Goal: Task Accomplishment & Management: Complete application form

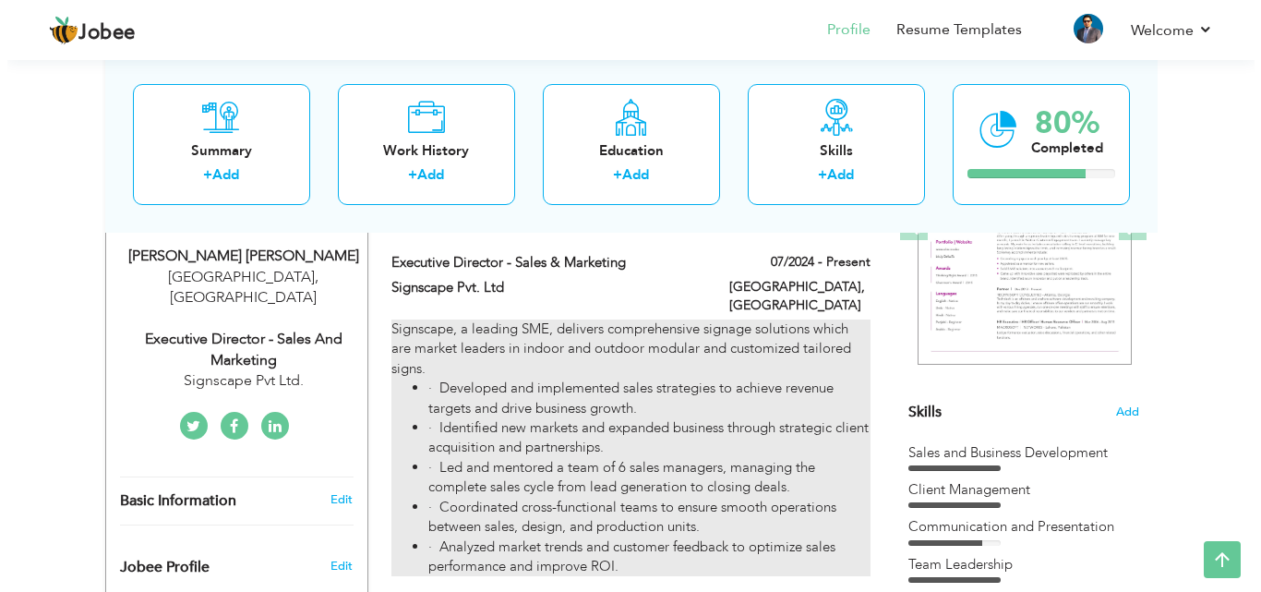
scroll to position [369, 0]
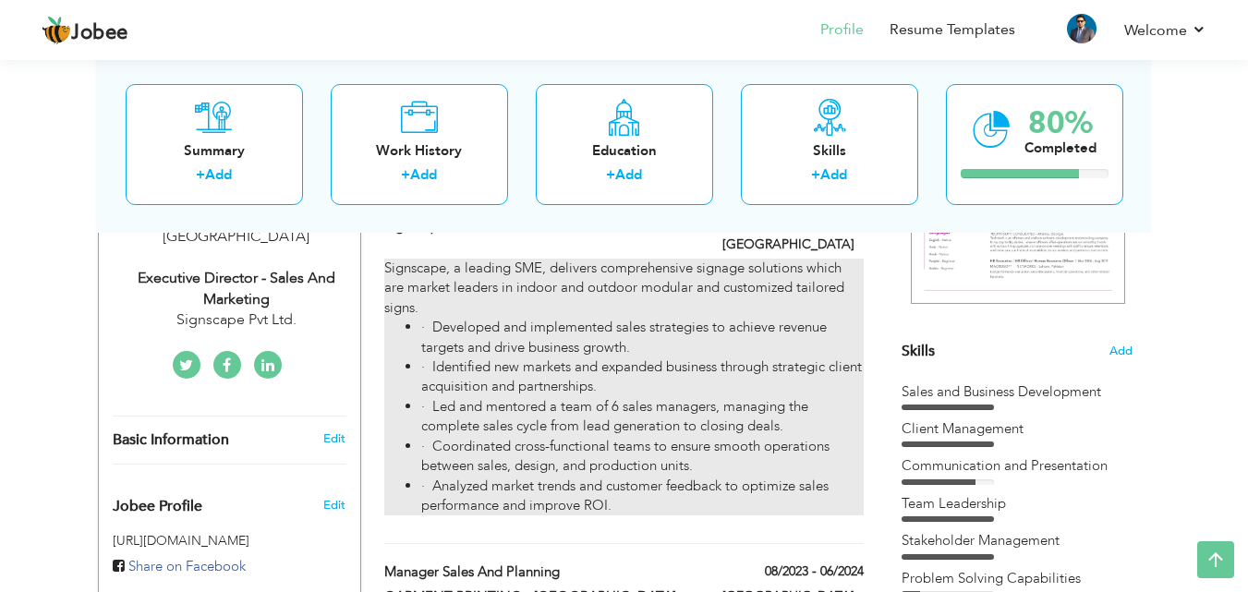
click at [524, 361] on li "· Identified new markets and expanded business through strategic client acquisi…" at bounding box center [641, 377] width 441 height 40
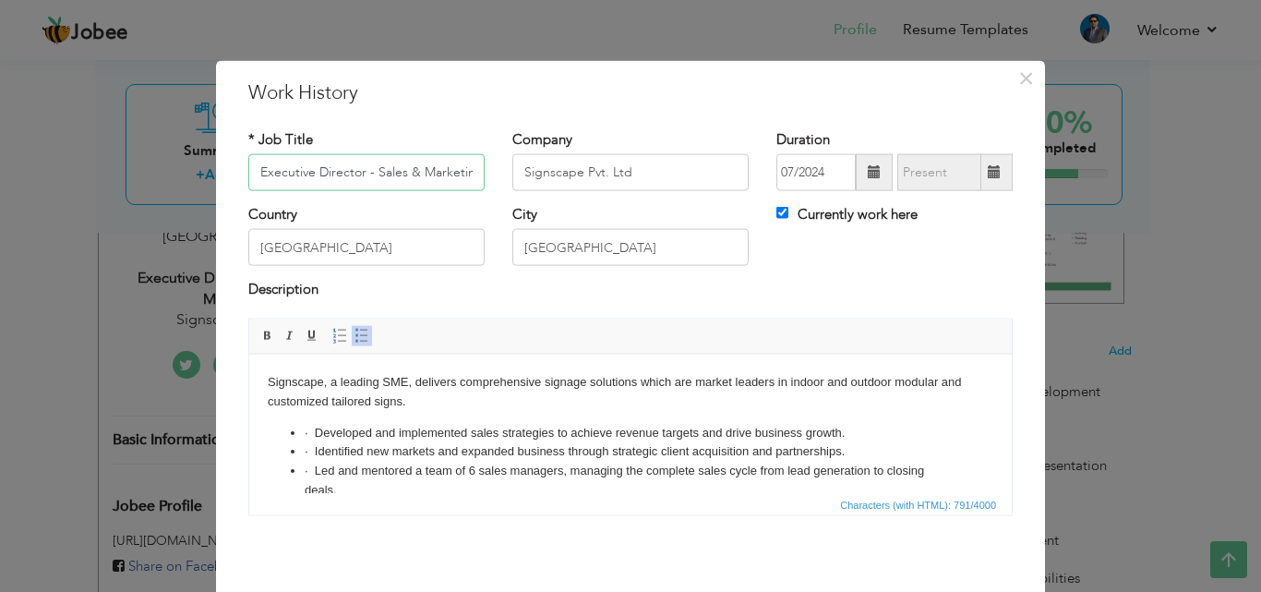
scroll to position [0, 7]
click at [313, 427] on li "· Developed and implemented sales strategies to achieve revenue targets and dri…" at bounding box center [631, 432] width 652 height 19
click at [311, 447] on li "· Identified new markets and expanded business through strategic client acquisi…" at bounding box center [631, 450] width 652 height 19
click at [316, 471] on li "· Led and mentored a team of 6 sales managers, managing the complete sales cycl…" at bounding box center [631, 480] width 652 height 39
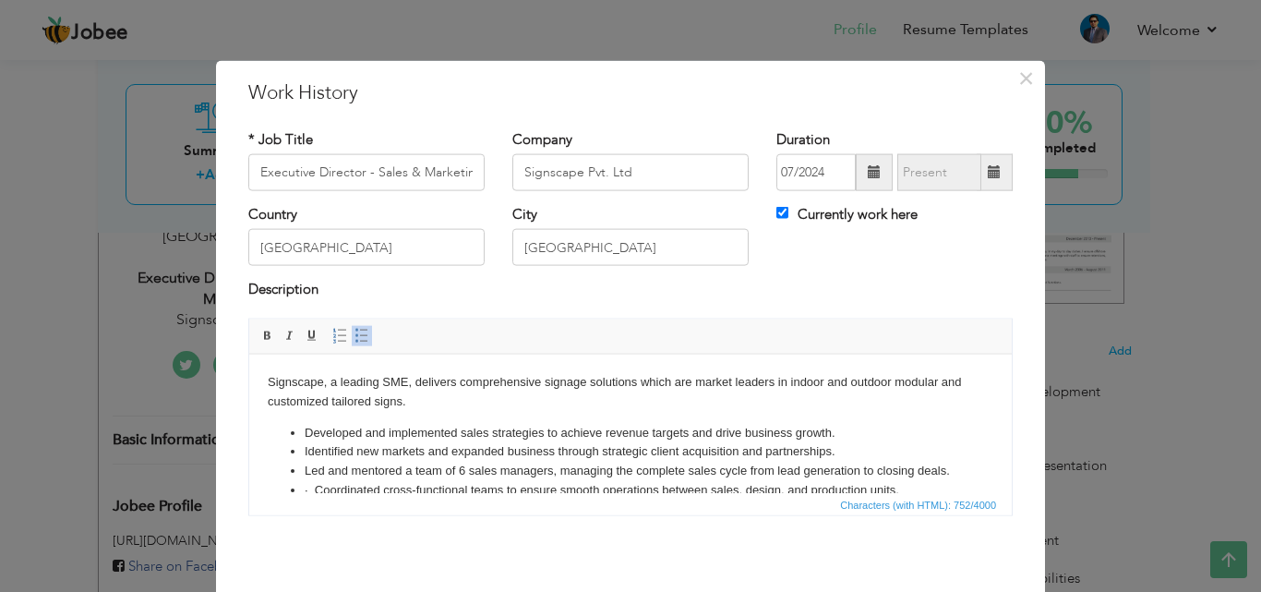
scroll to position [64, 0]
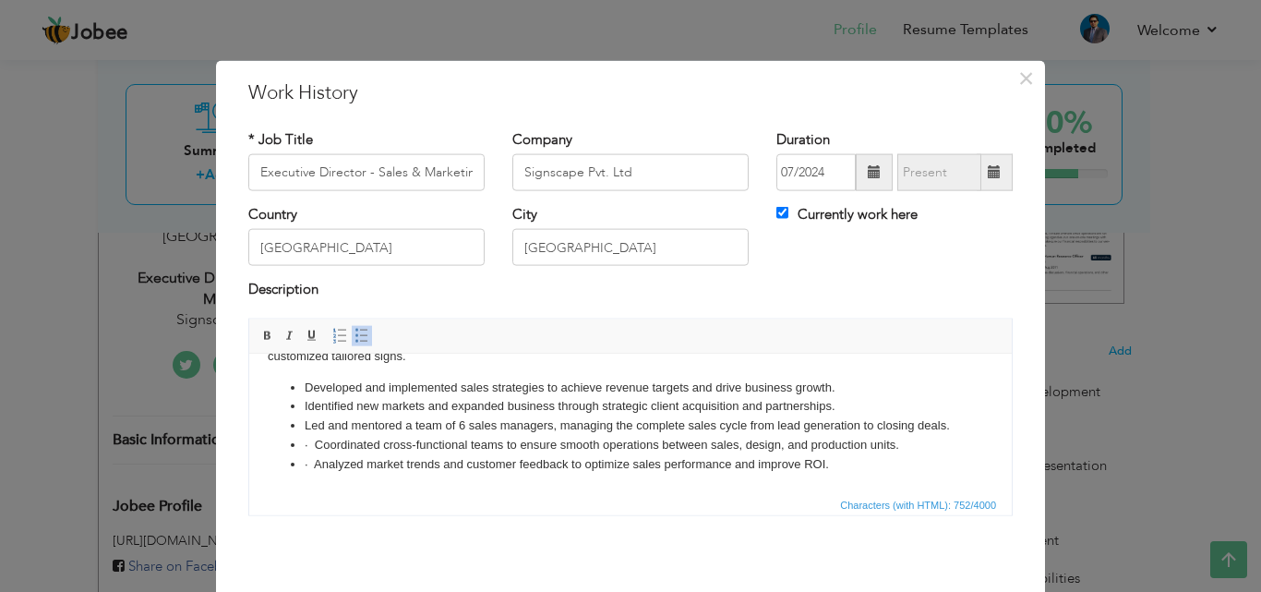
click at [315, 442] on li "· Coordinated cross-functional teams to ensure smooth operations between sales,…" at bounding box center [631, 444] width 652 height 19
click at [313, 463] on li "· Analyzed market trends and customer feedback to optimize sales performance an…" at bounding box center [631, 463] width 652 height 19
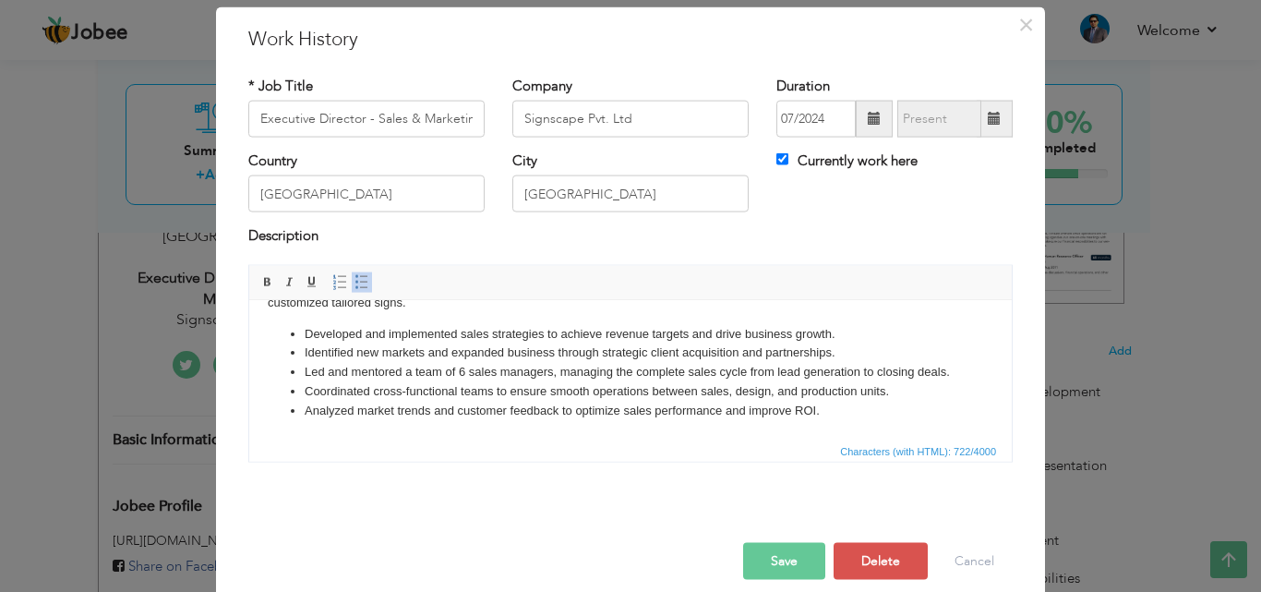
scroll to position [73, 0]
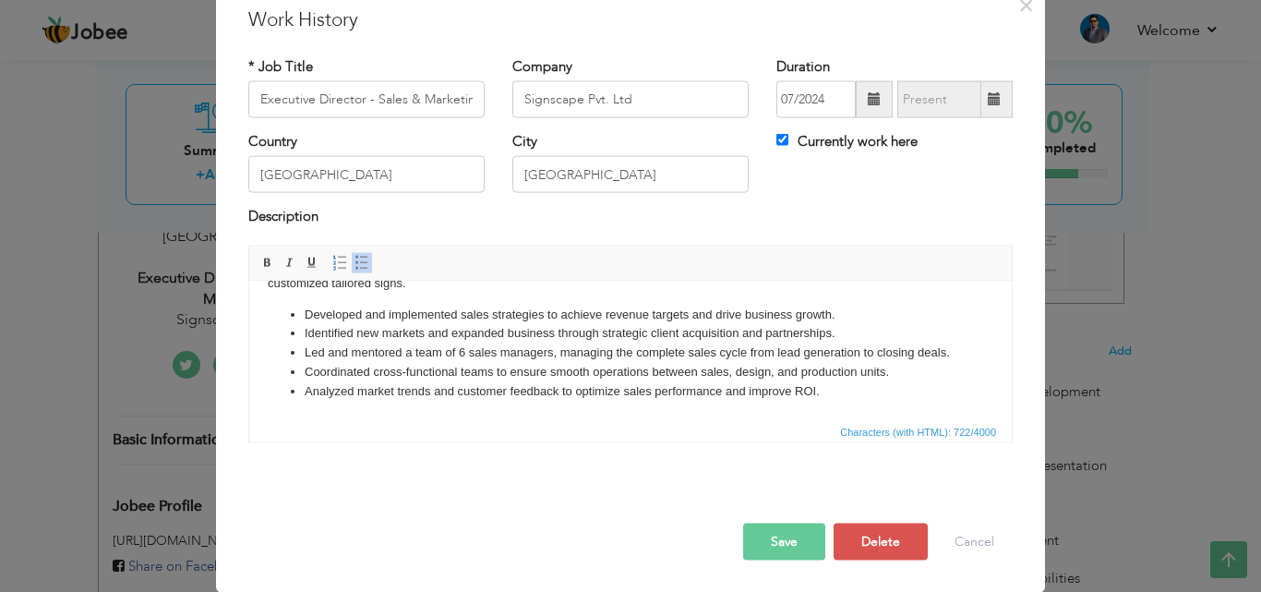
click at [752, 559] on button "Save" at bounding box center [784, 541] width 82 height 37
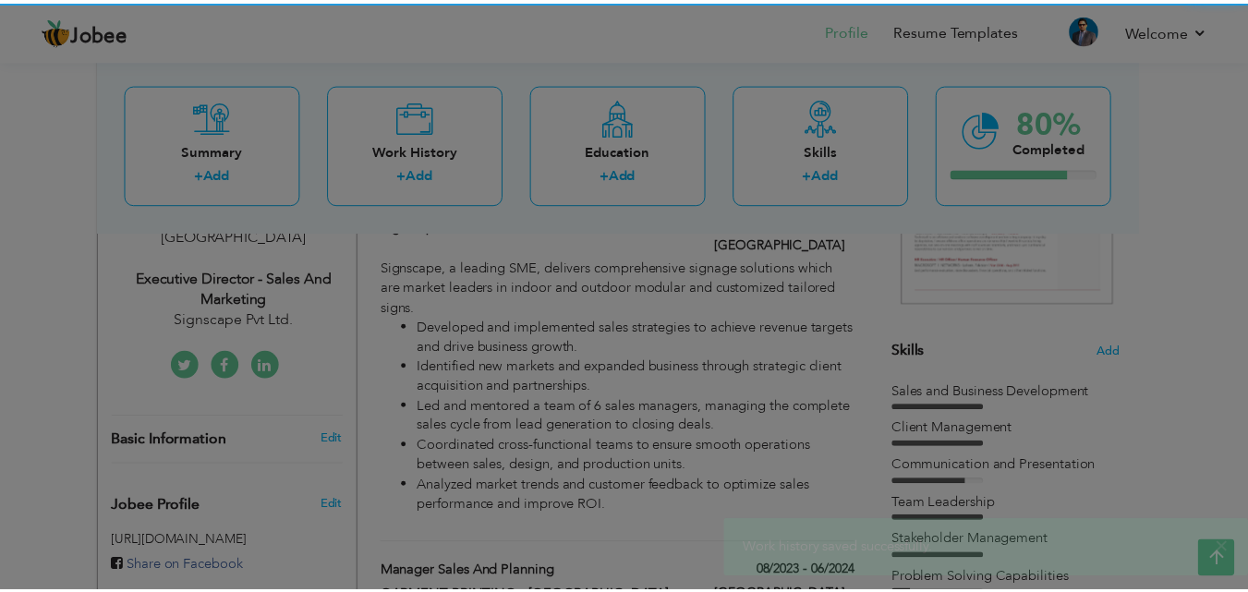
scroll to position [0, 0]
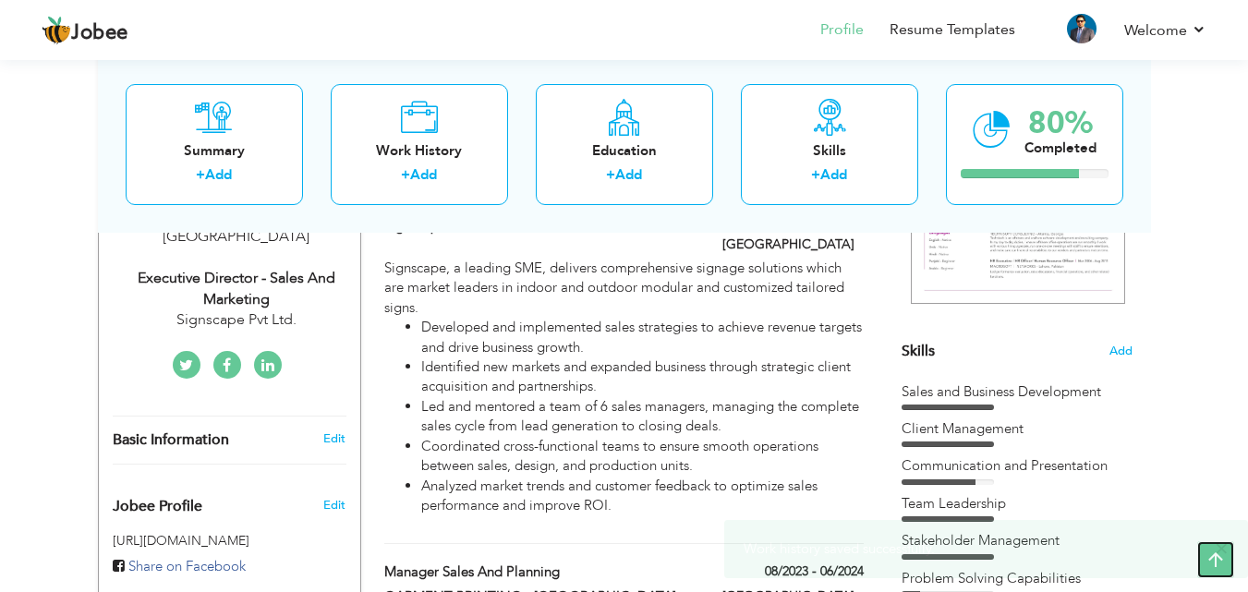
click at [1224, 549] on icon at bounding box center [1215, 559] width 37 height 37
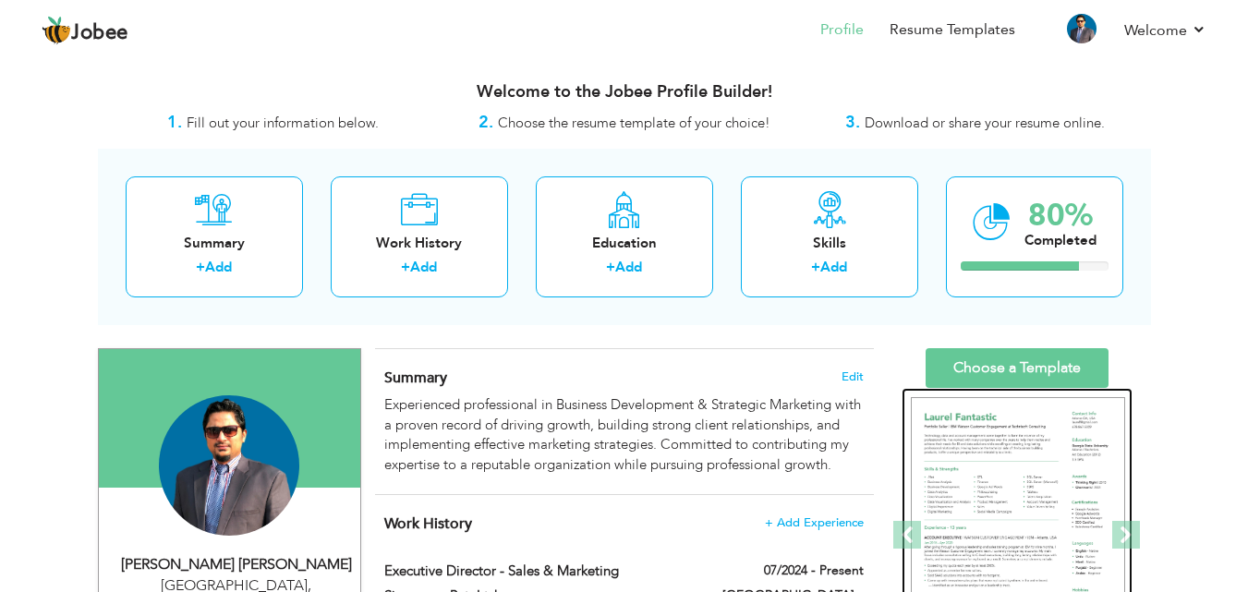
click at [1007, 458] on img at bounding box center [1017, 535] width 214 height 277
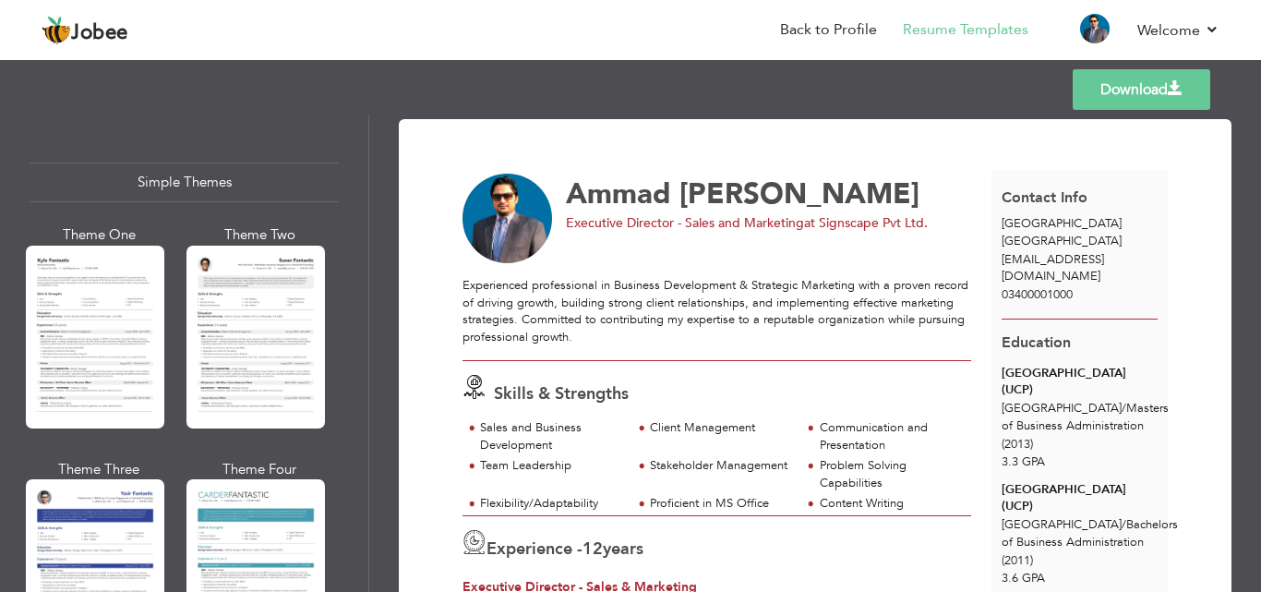
scroll to position [3195, 0]
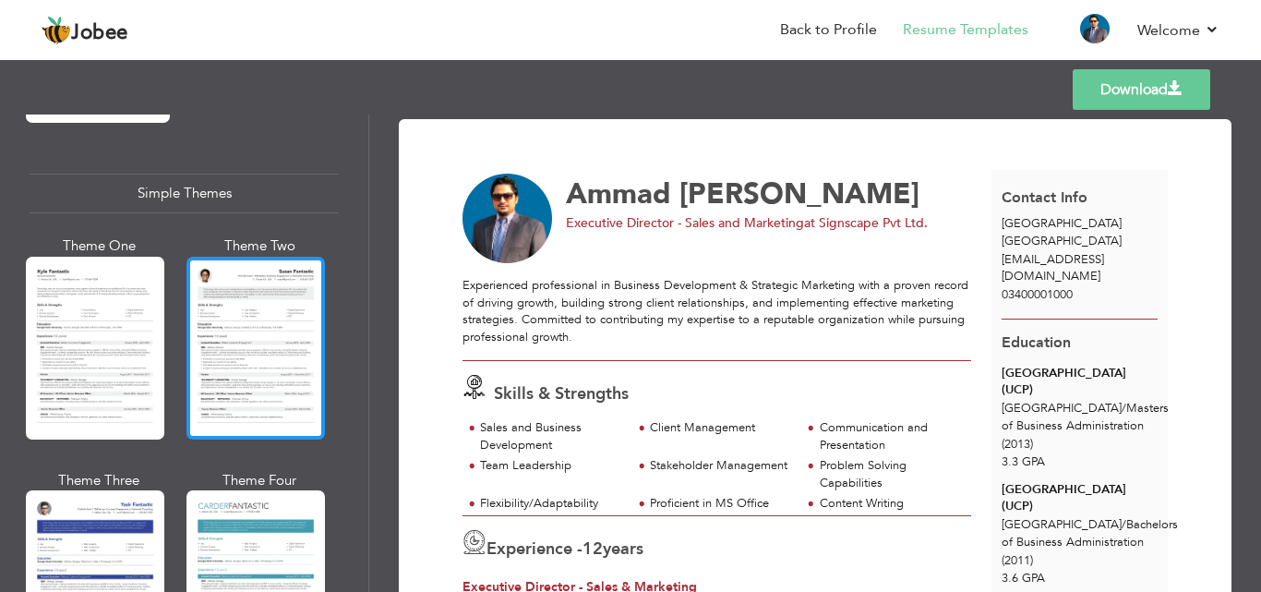
click at [283, 324] on div at bounding box center [256, 348] width 139 height 183
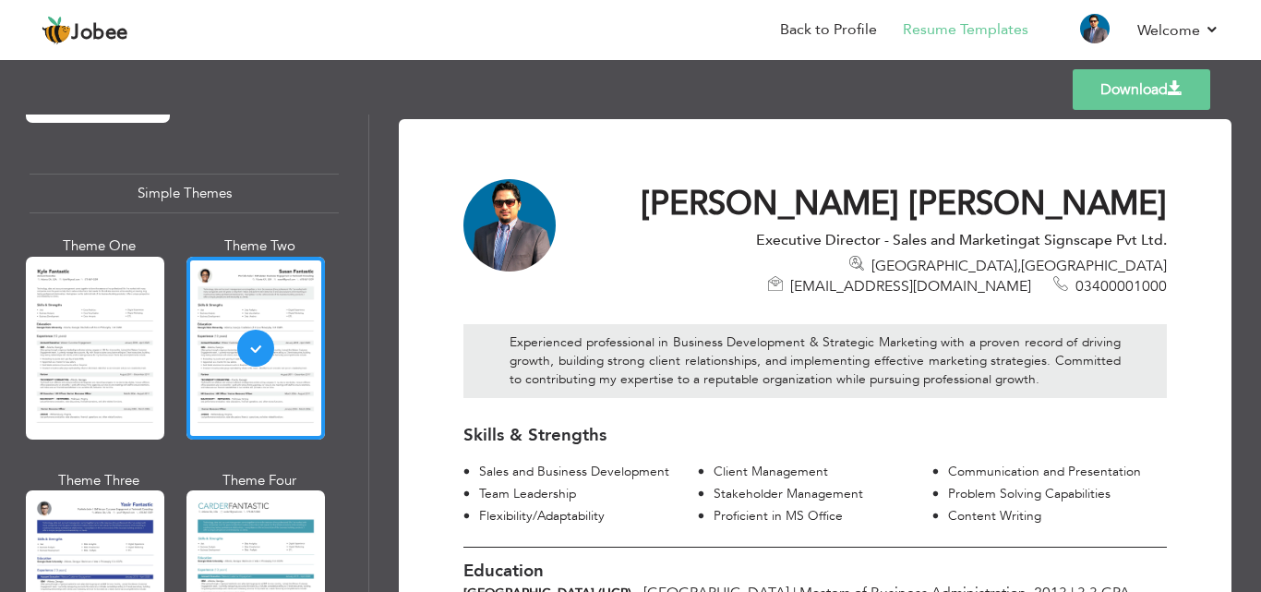
click at [1152, 89] on link "Download" at bounding box center [1142, 89] width 138 height 41
click at [521, 78] on div "Templates Download" at bounding box center [630, 89] width 1261 height 59
click at [831, 32] on link "Back to Profile" at bounding box center [828, 29] width 97 height 21
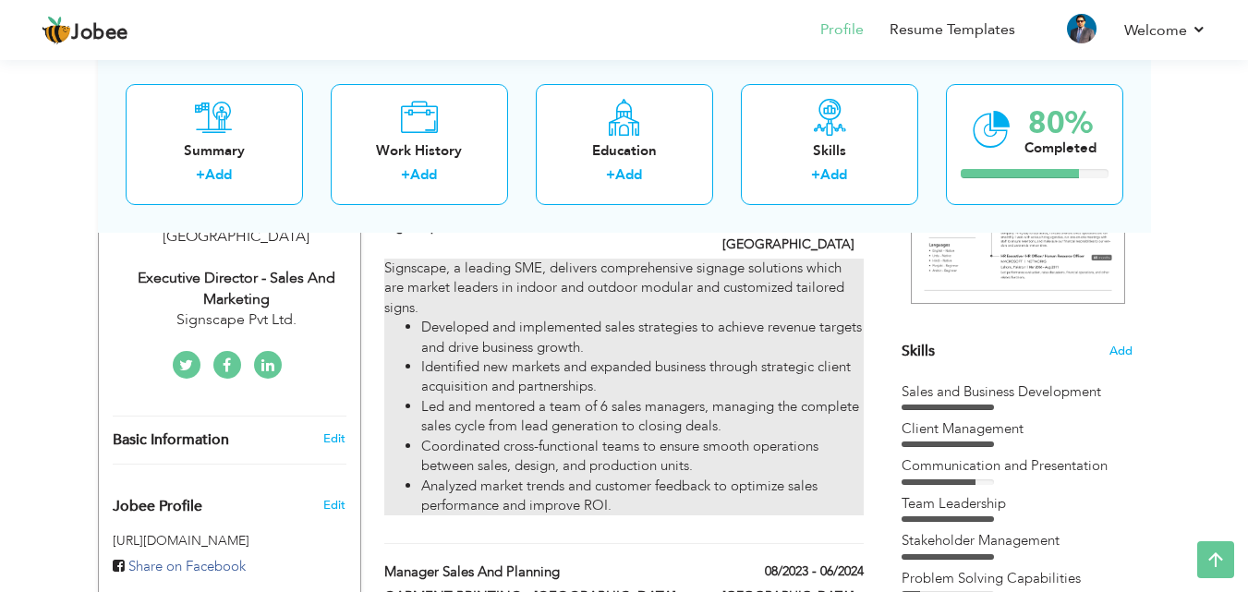
click at [712, 407] on li "Led and mentored a team of 6 sales managers, managing the complete sales cycle …" at bounding box center [641, 417] width 441 height 40
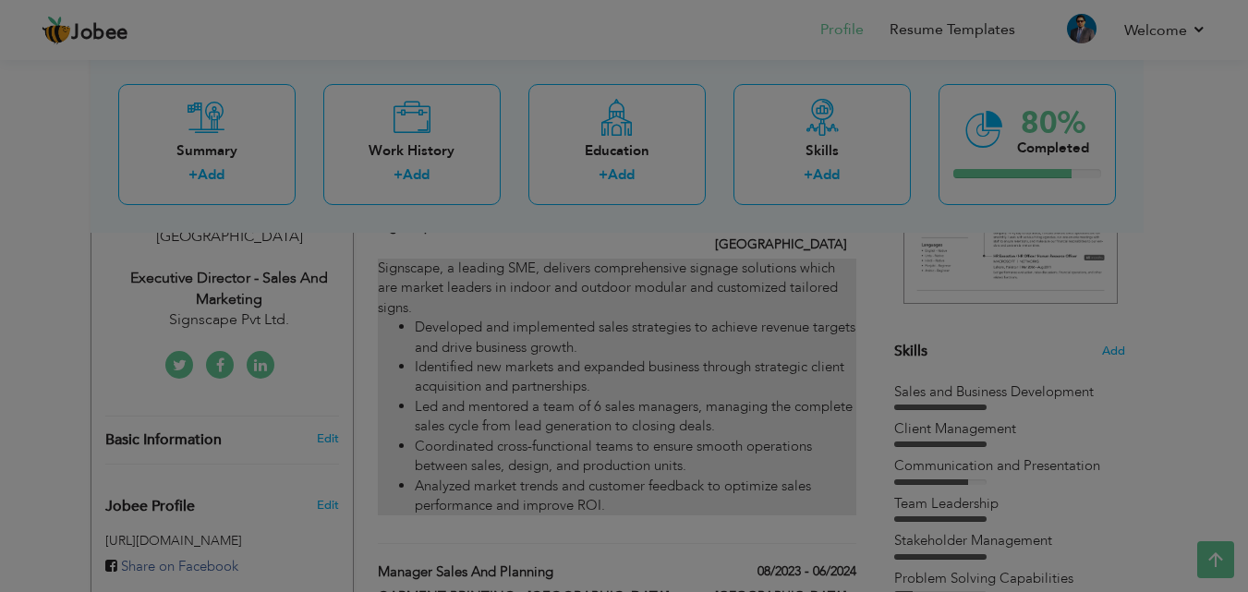
type input "Executive Director - Sales & Marketing"
type input "Signscape Pvt. Ltd"
type input "07/2024"
type input "[GEOGRAPHIC_DATA]"
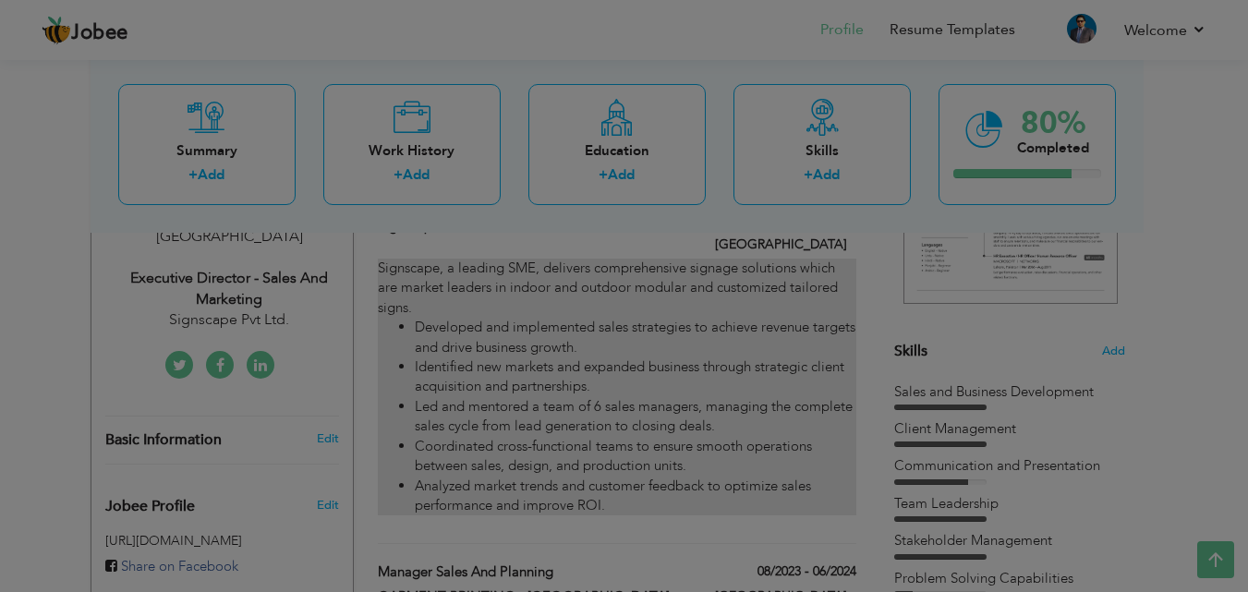
checkbox input "true"
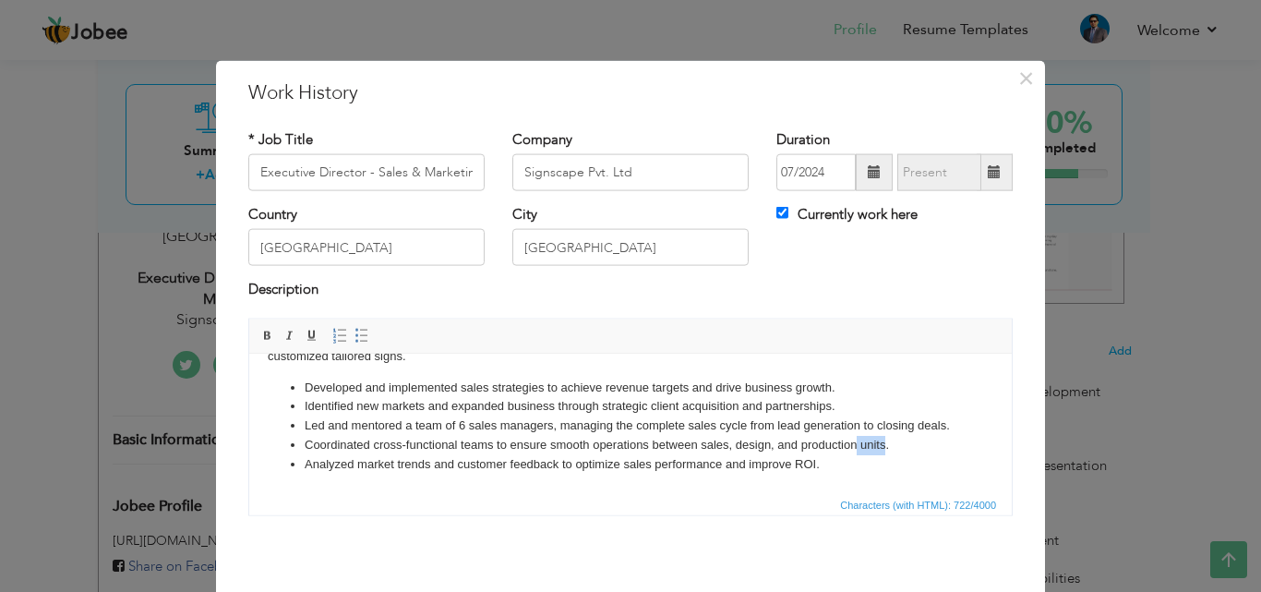
drag, startPoint x: 885, startPoint y: 445, endPoint x: 857, endPoint y: 445, distance: 27.7
click at [857, 445] on li "Coordinated cross-functional teams to ensure smooth operations between sales, d…" at bounding box center [631, 444] width 652 height 19
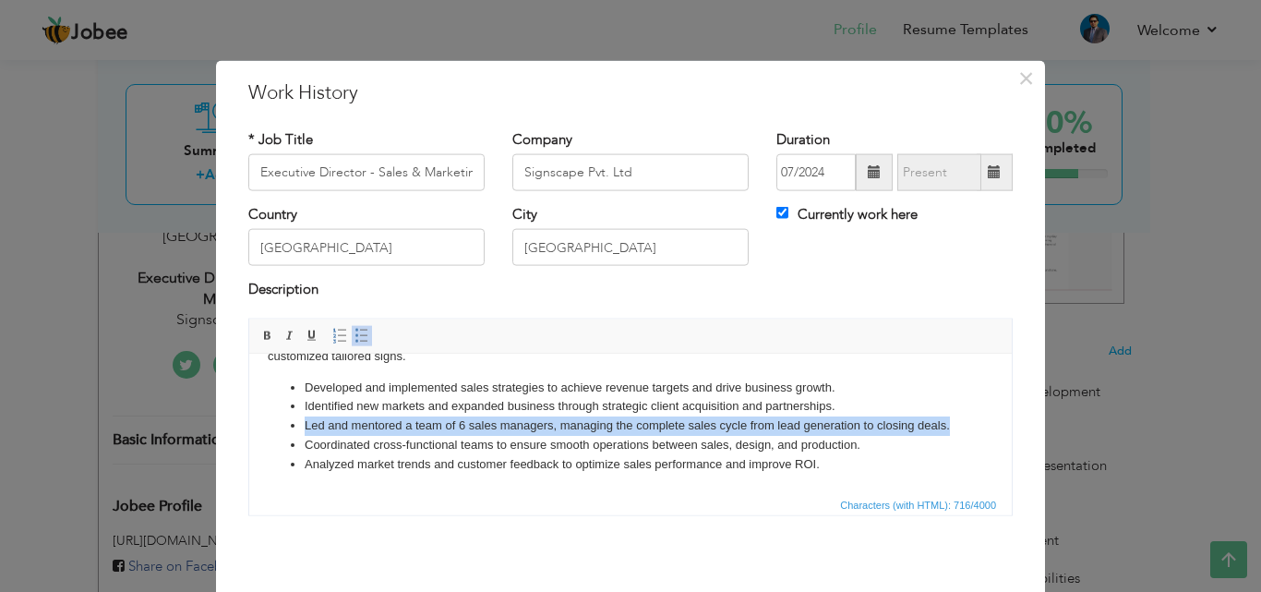
drag, startPoint x: 344, startPoint y: 428, endPoint x: 301, endPoint y: 409, distance: 46.3
click at [301, 409] on ul "Developed and implemented sales strategies to achieve revenue targets and drive…" at bounding box center [631, 426] width 726 height 96
copy li "Led and mentored a team of 6 sales managers, managing the complete sales cycle …"
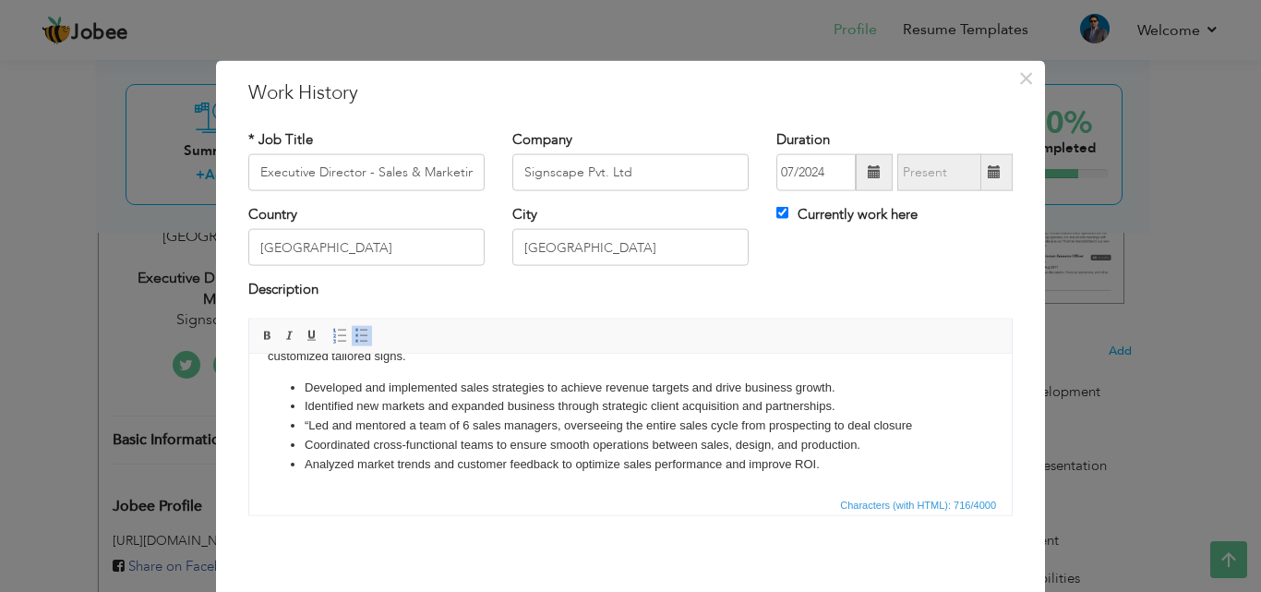
scroll to position [45, 0]
click at [310, 419] on li "“Led and mentored a team of 6 sales managers, overseeing the entire sales cycle…" at bounding box center [631, 425] width 652 height 19
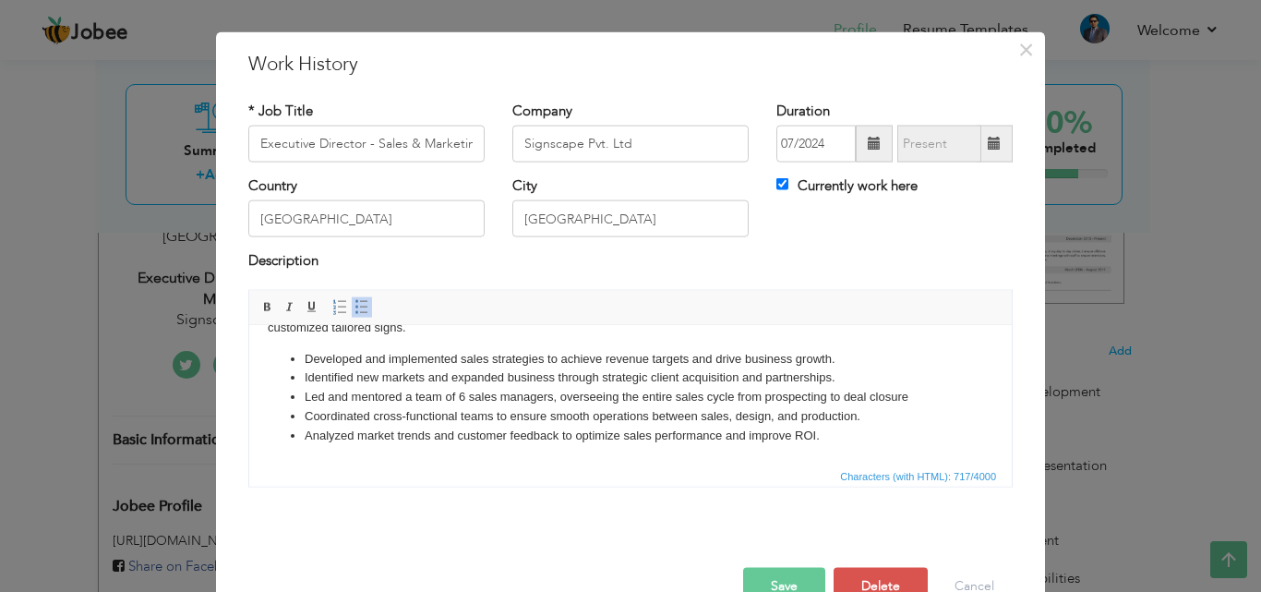
scroll to position [73, 0]
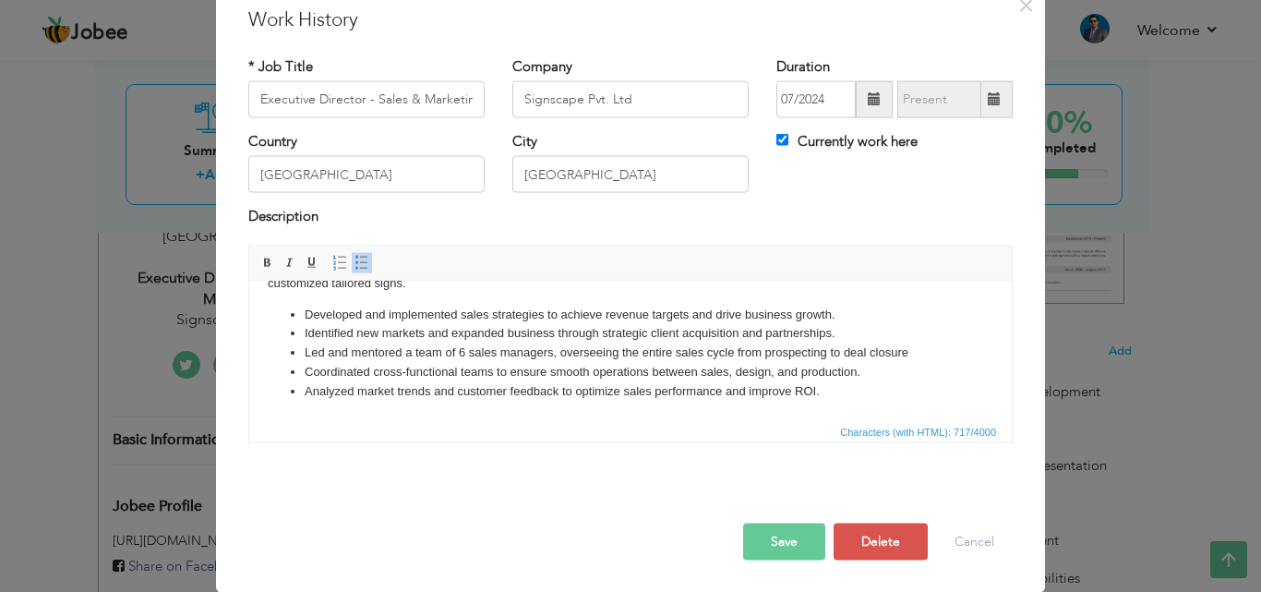
click at [761, 554] on button "Save" at bounding box center [784, 541] width 82 height 37
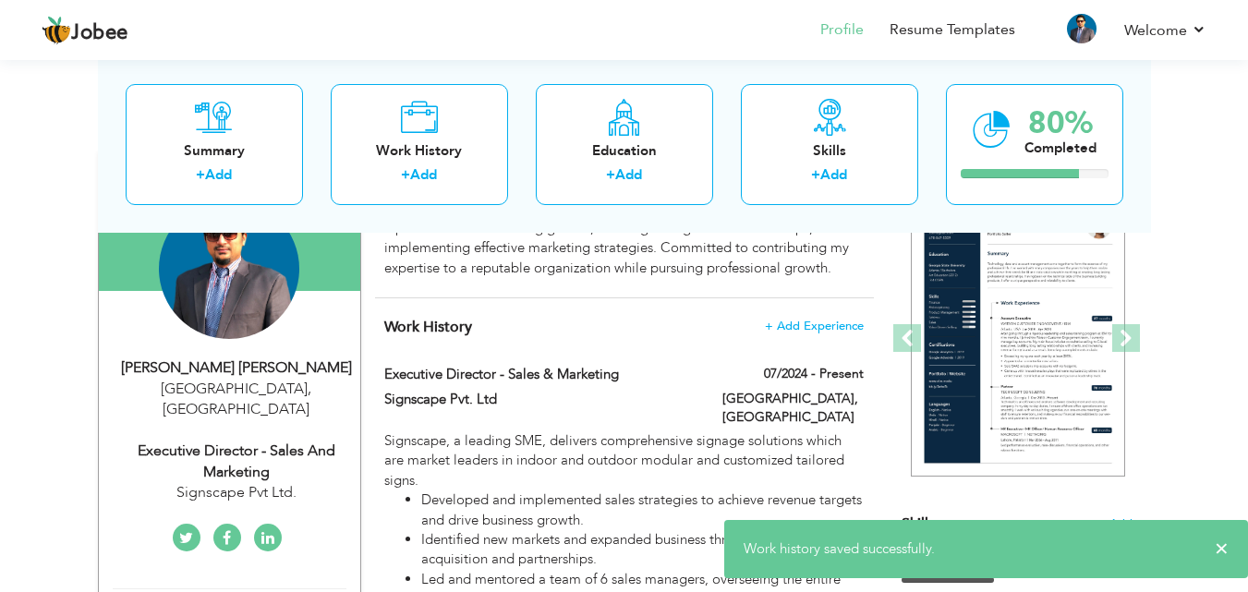
scroll to position [0, 0]
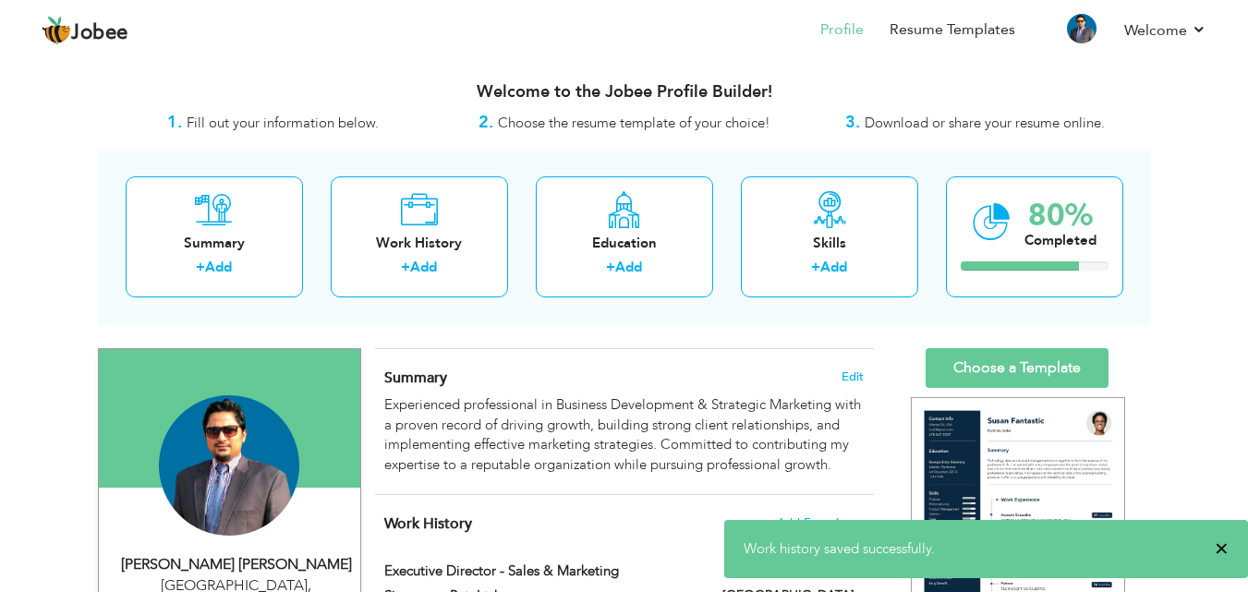
click at [1220, 545] on span "×" at bounding box center [1221, 548] width 14 height 18
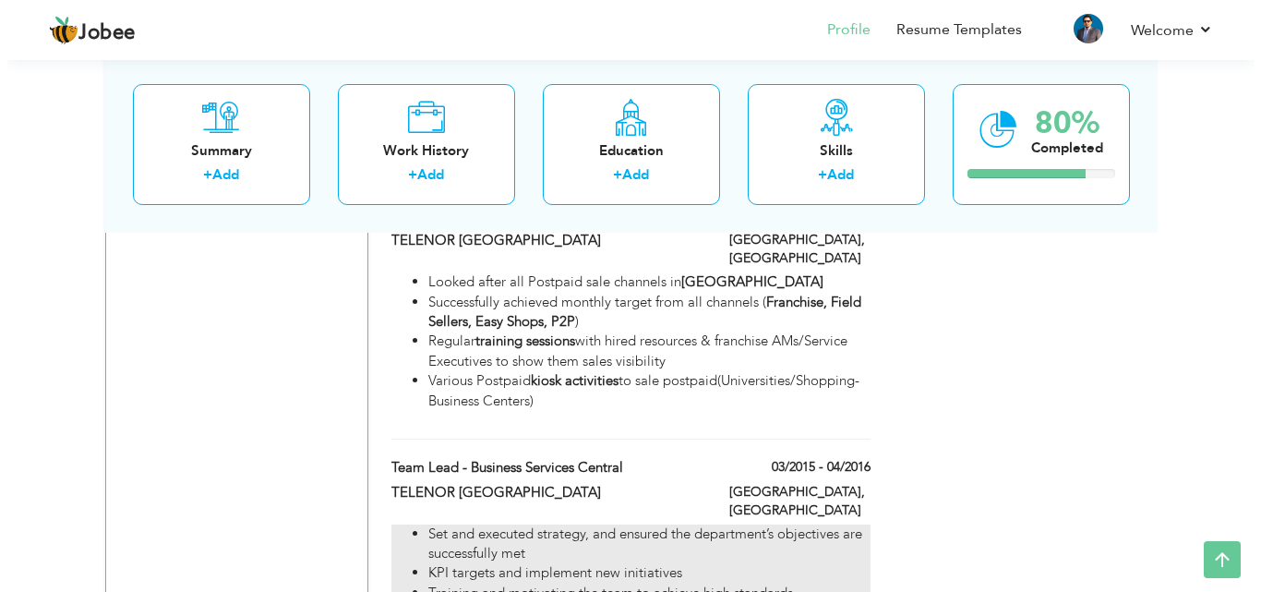
scroll to position [2770, 0]
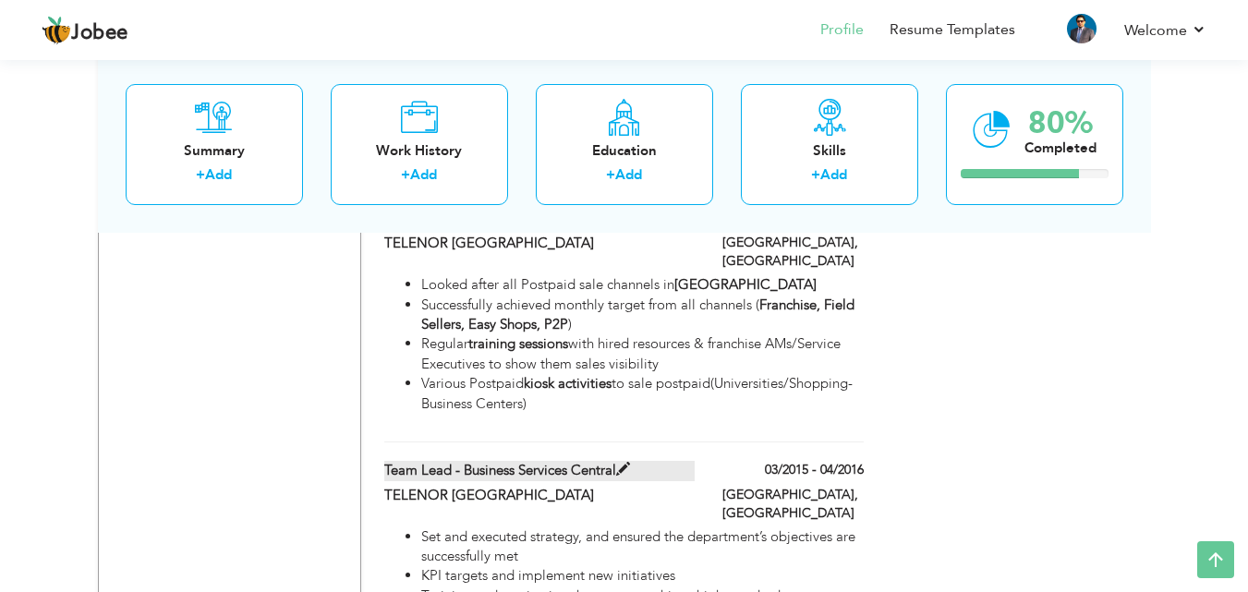
click at [579, 461] on label "Team Lead - Business Services Central" at bounding box center [539, 470] width 310 height 19
type input "Team Lead - Business Services Central"
type input "TELENOR [GEOGRAPHIC_DATA]"
type input "03/2015"
type input "04/2016"
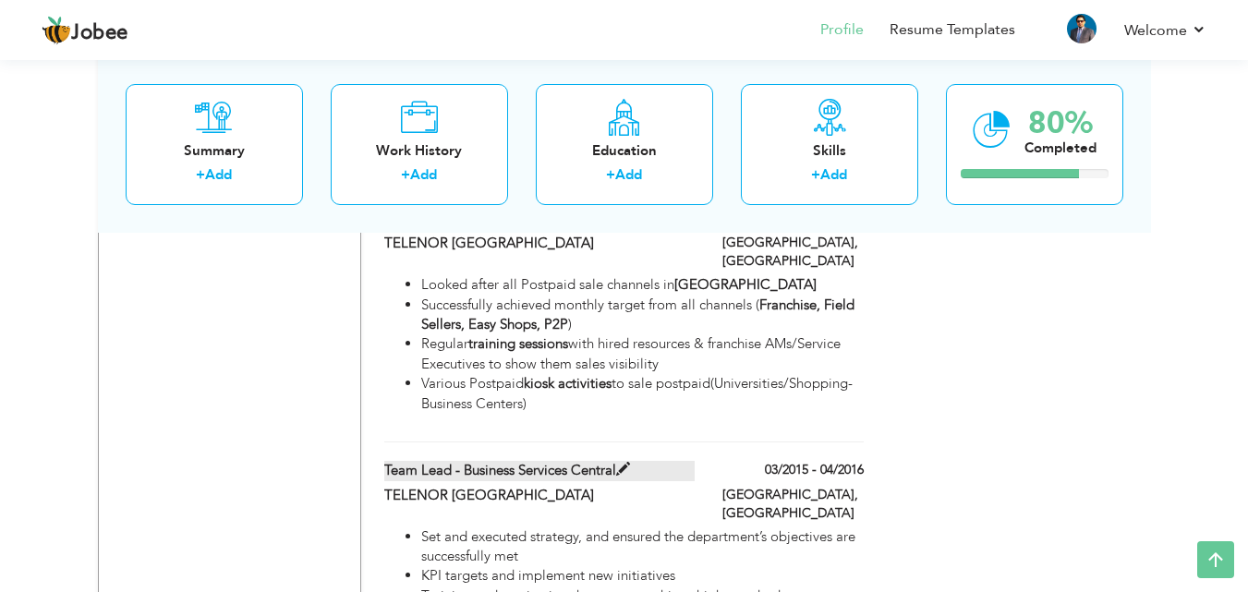
type input "Lahore"
checkbox input "false"
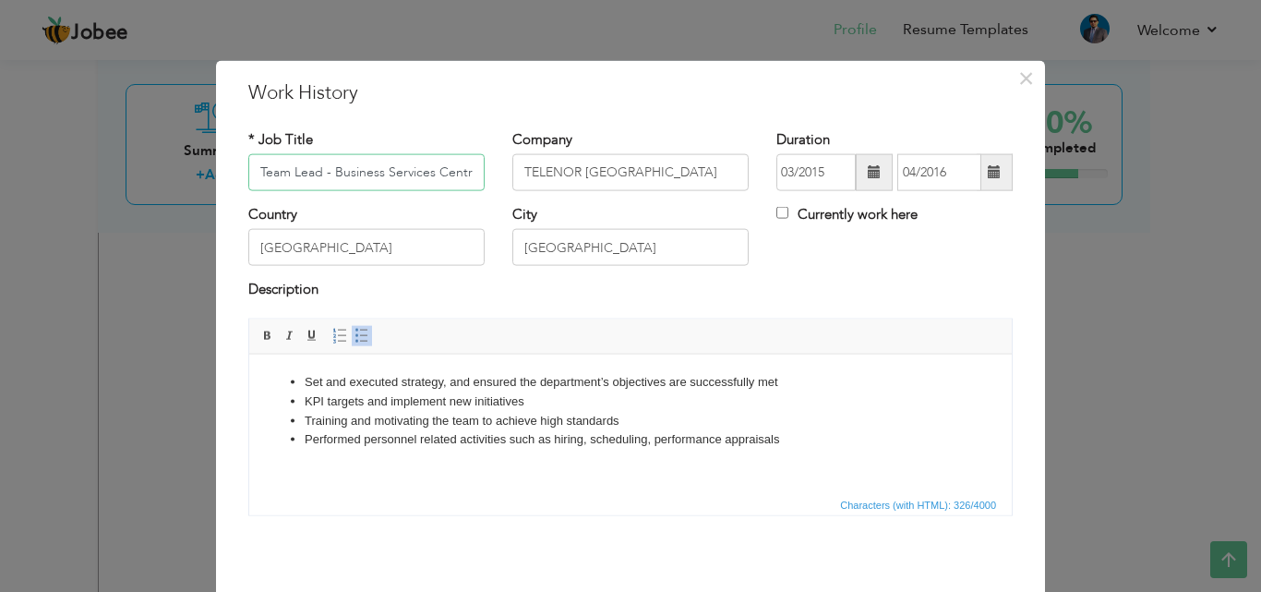
scroll to position [0, 6]
click at [271, 179] on input "Team Lead - Business Services Central" at bounding box center [366, 172] width 236 height 37
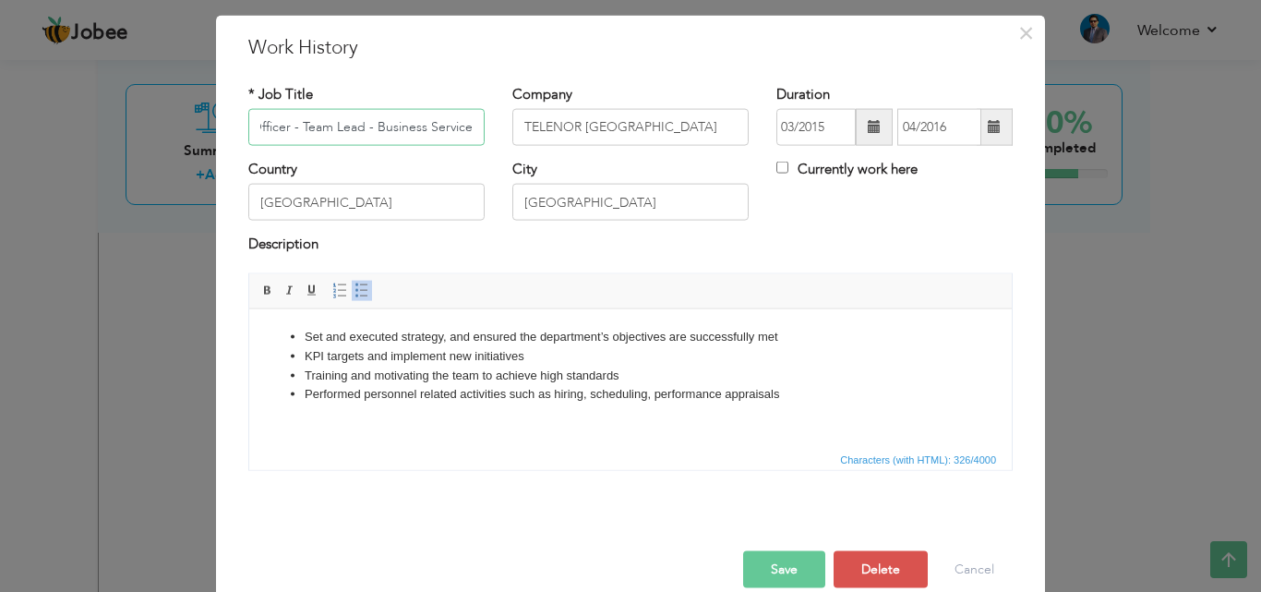
scroll to position [73, 0]
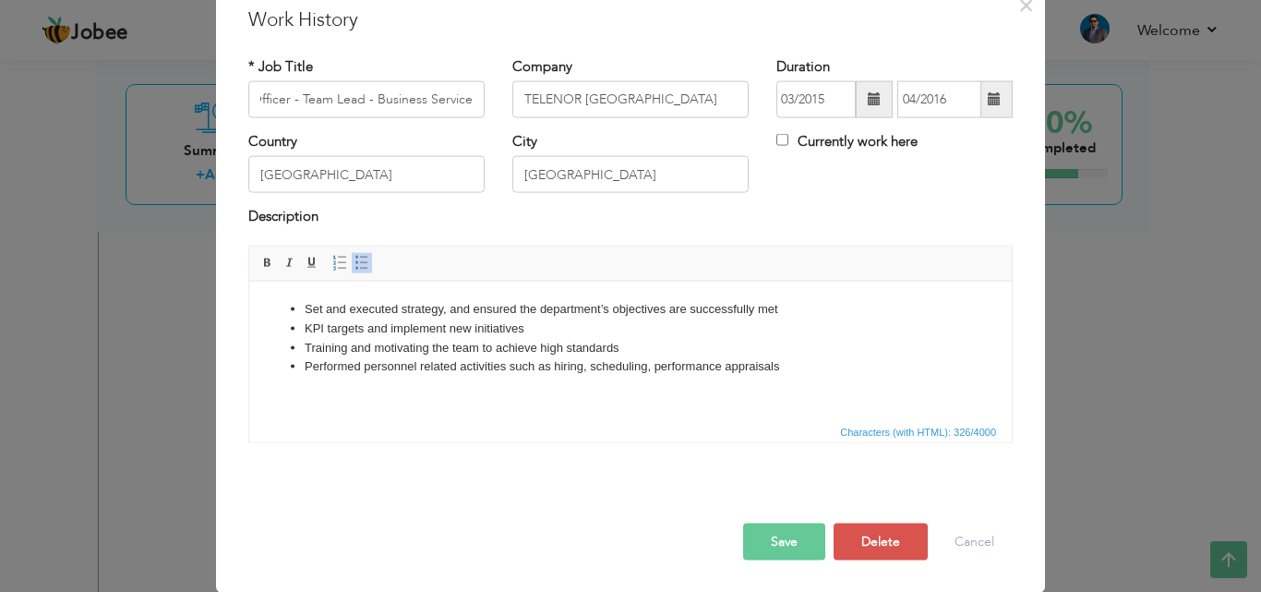
click at [754, 549] on button "Save" at bounding box center [784, 541] width 82 height 37
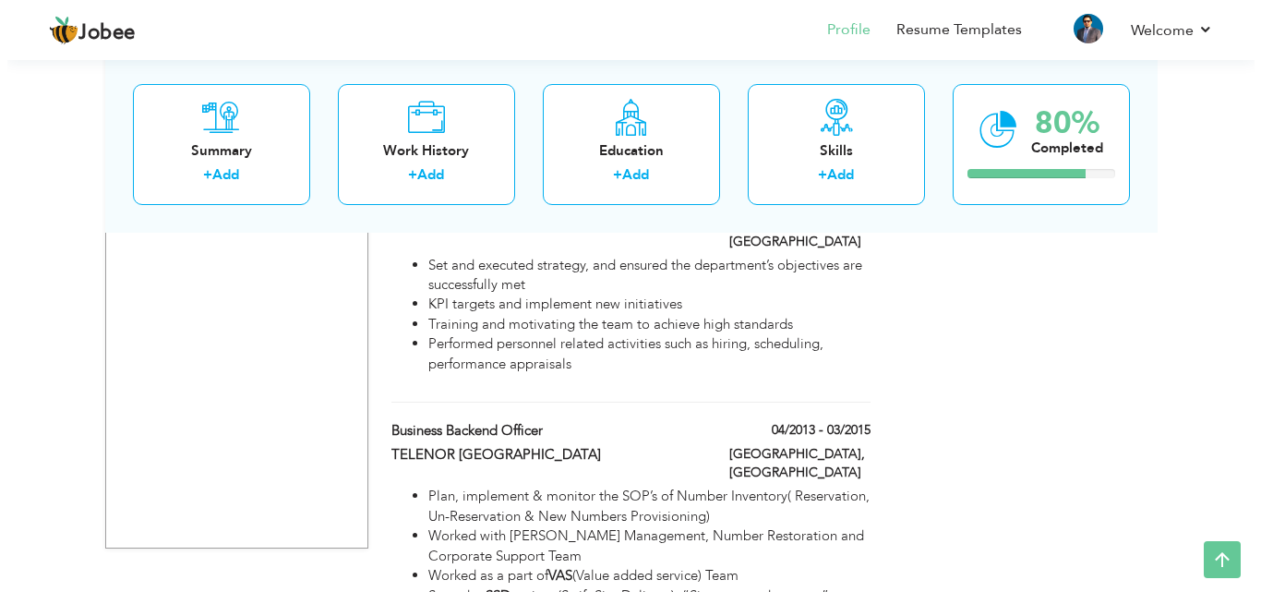
scroll to position [3047, 0]
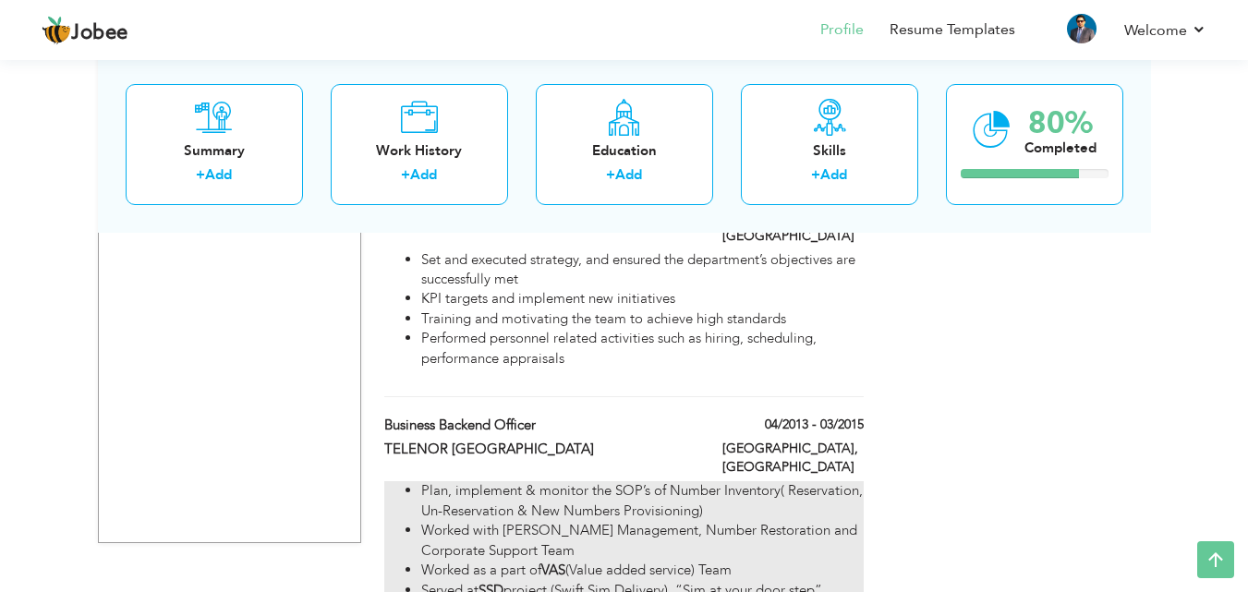
click at [550, 521] on li "Worked with [PERSON_NAME] Management, Number Restoration and Corporate Support …" at bounding box center [641, 541] width 441 height 40
type input "Business Backend Officer"
type input "04/2013"
type input "03/2015"
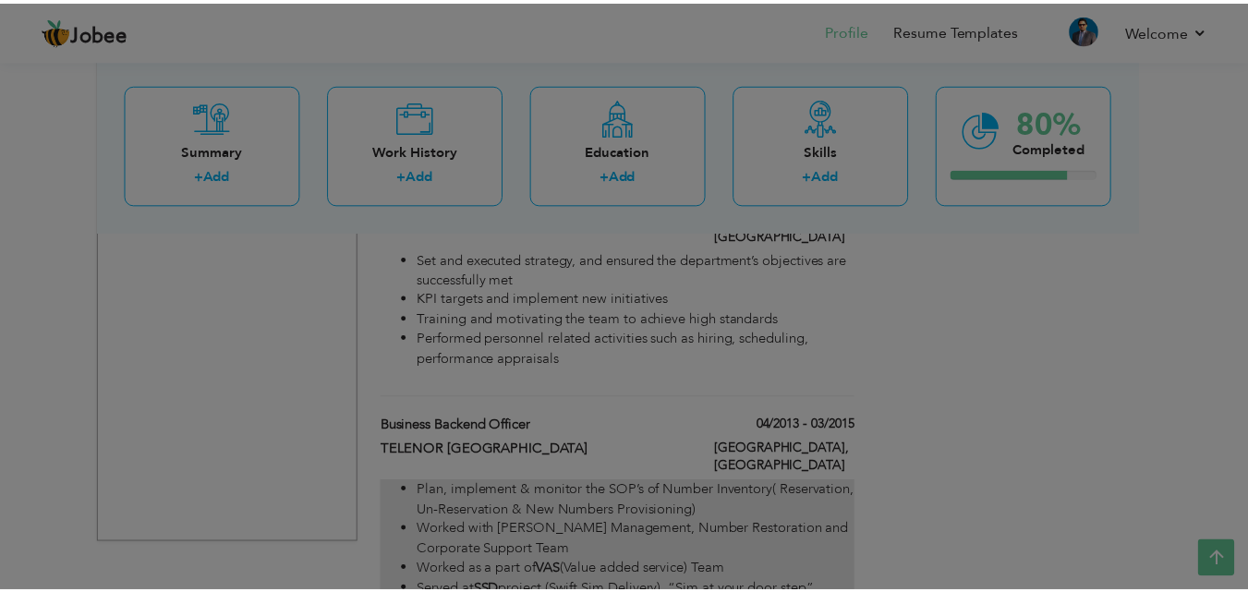
scroll to position [0, 0]
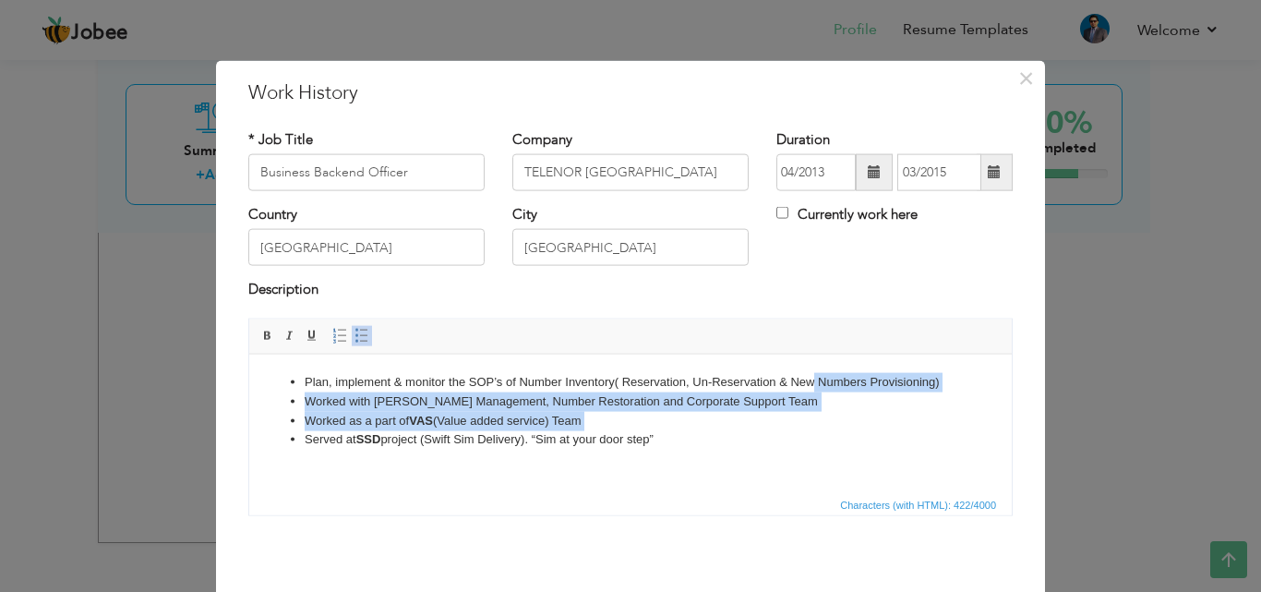
drag, startPoint x: 315, startPoint y: 438, endPoint x: 813, endPoint y: 339, distance: 507.4
click at [813, 354] on html "Plan, implement & monitor the SOP’s of Number Inventory( Reservation, Un-Reserv…" at bounding box center [630, 411] width 763 height 114
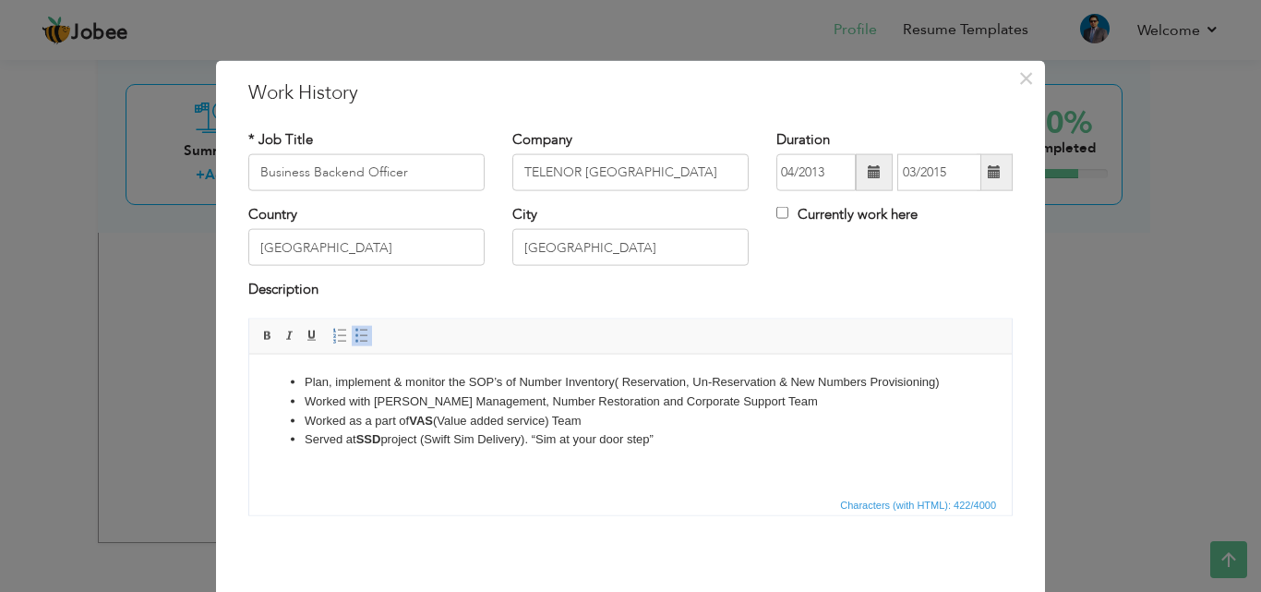
click at [698, 439] on li "Served at SSD project (Swift Sim Delivery). “Sim at your door step”" at bounding box center [631, 438] width 652 height 19
drag, startPoint x: 696, startPoint y: 439, endPoint x: 283, endPoint y: 373, distance: 417.9
click at [283, 373] on ul "Plan, implement & monitor the SOP’s of Number Inventory( Reservation, Un-Reserv…" at bounding box center [631, 410] width 726 height 77
copy ul "Plan, implement & monitor the SOP’s of Number Inventory( Reservation, Un-Reserv…"
click at [1025, 87] on span "×" at bounding box center [1027, 77] width 16 height 33
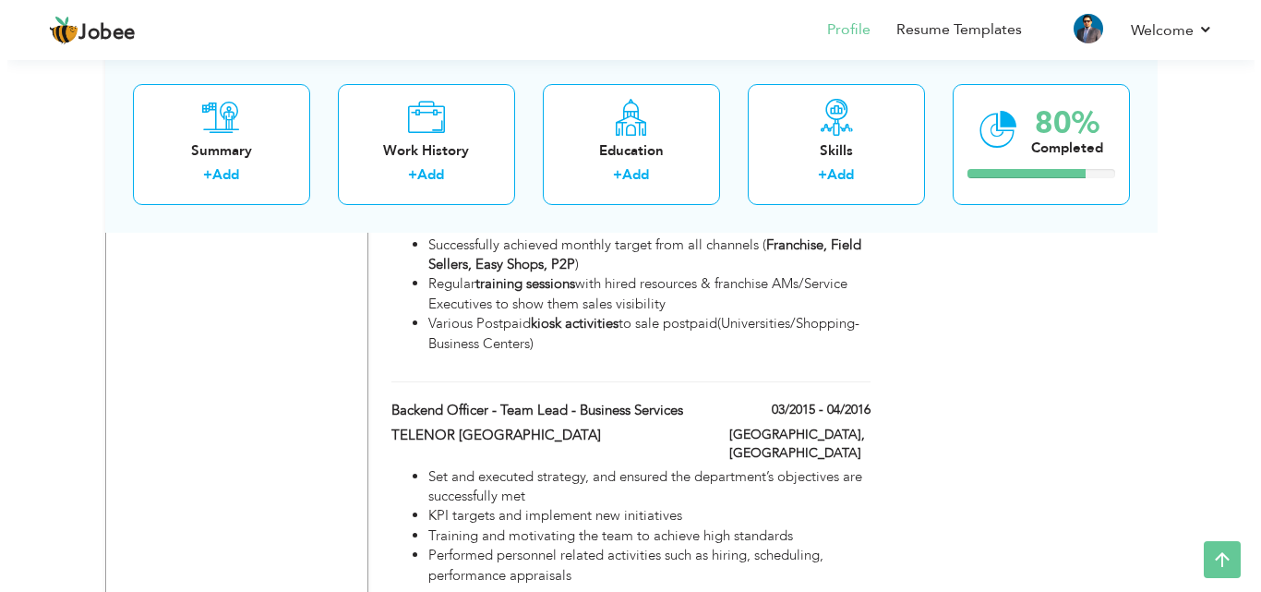
scroll to position [2770, 0]
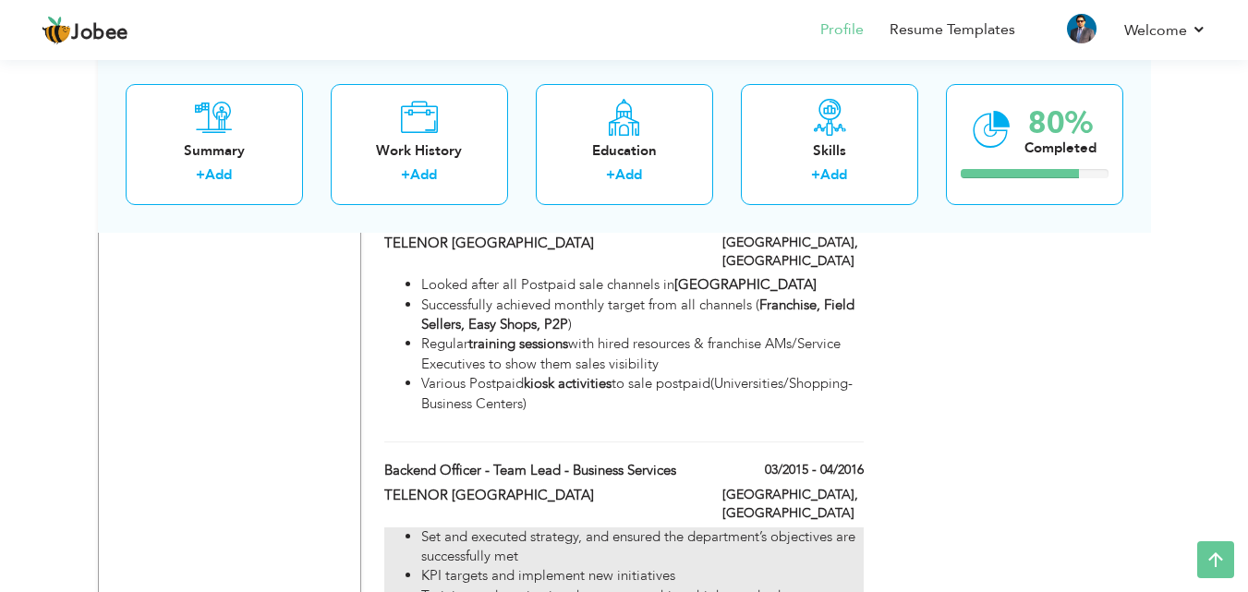
click at [515, 586] on li "Training and motivating the team to achieve high standards" at bounding box center [641, 595] width 441 height 19
type input "Backend Officer - Team Lead - Business Services"
type input "03/2015"
type input "04/2016"
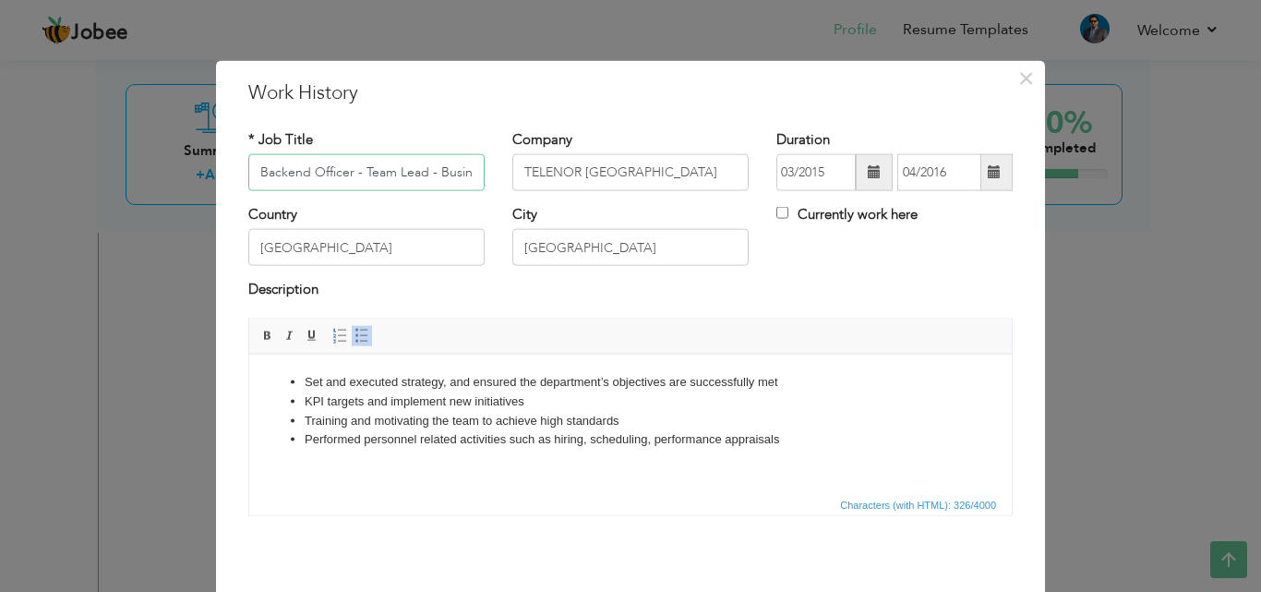
scroll to position [0, 64]
click at [800, 440] on li "Performed personnel related activities such as hiring, scheduling, performance …" at bounding box center [631, 438] width 652 height 19
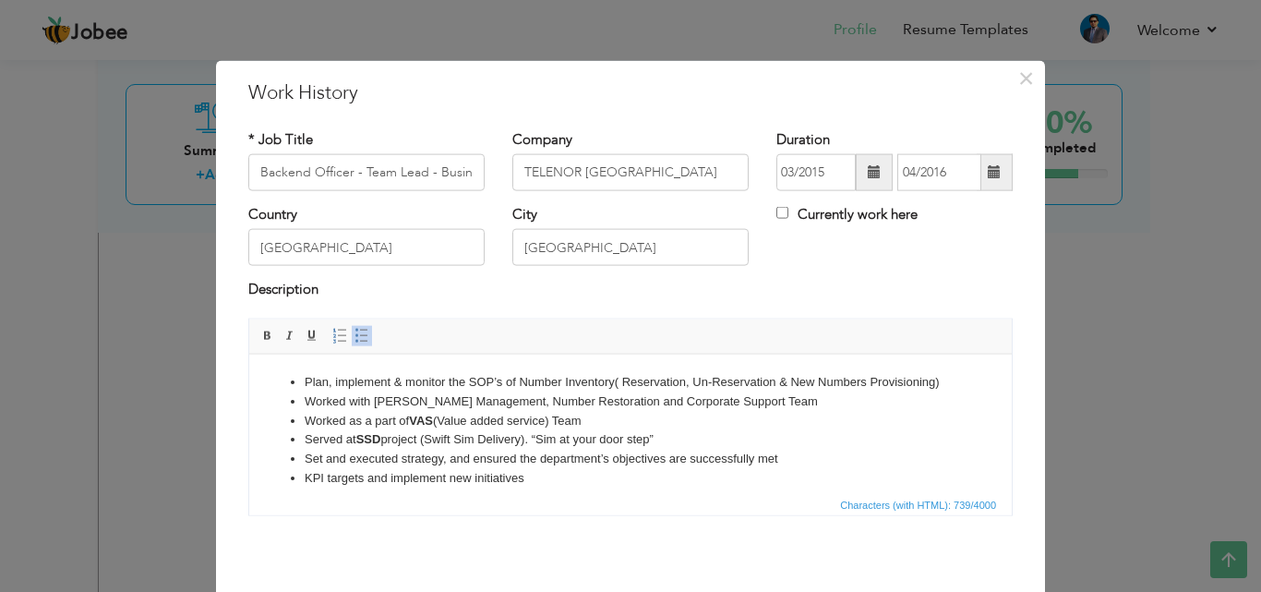
drag, startPoint x: 685, startPoint y: 438, endPoint x: 304, endPoint y: 443, distance: 381.4
click at [305, 443] on li "Served at SSD project (Swift Sim Delivery). “Sim at your door step”" at bounding box center [631, 438] width 652 height 19
drag, startPoint x: 296, startPoint y: 380, endPoint x: 368, endPoint y: 413, distance: 79.3
click at [297, 380] on ul "Plan, implement & monitor the SOP’s of Number Inventory( Reservation, Un-Reserv…" at bounding box center [631, 448] width 726 height 153
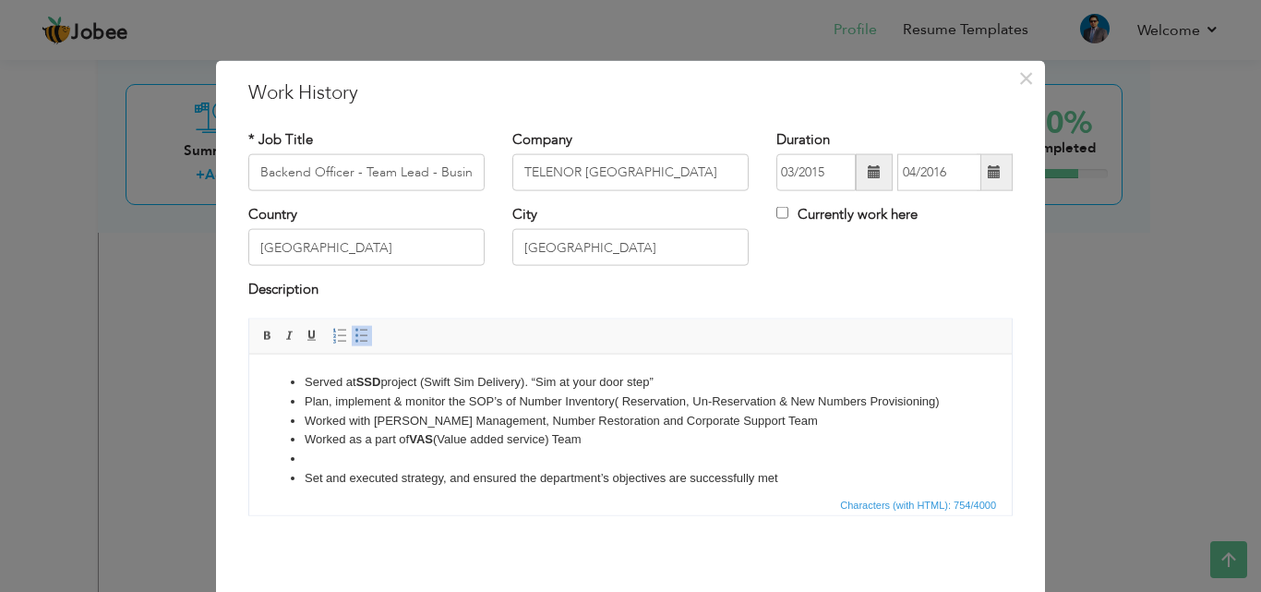
drag, startPoint x: 611, startPoint y: 439, endPoint x: 299, endPoint y: 438, distance: 312.1
click at [299, 438] on ul "Served at SSD project (Swift Sim Delivery). “Sim at your door step” Plan, imple…" at bounding box center [631, 458] width 726 height 173
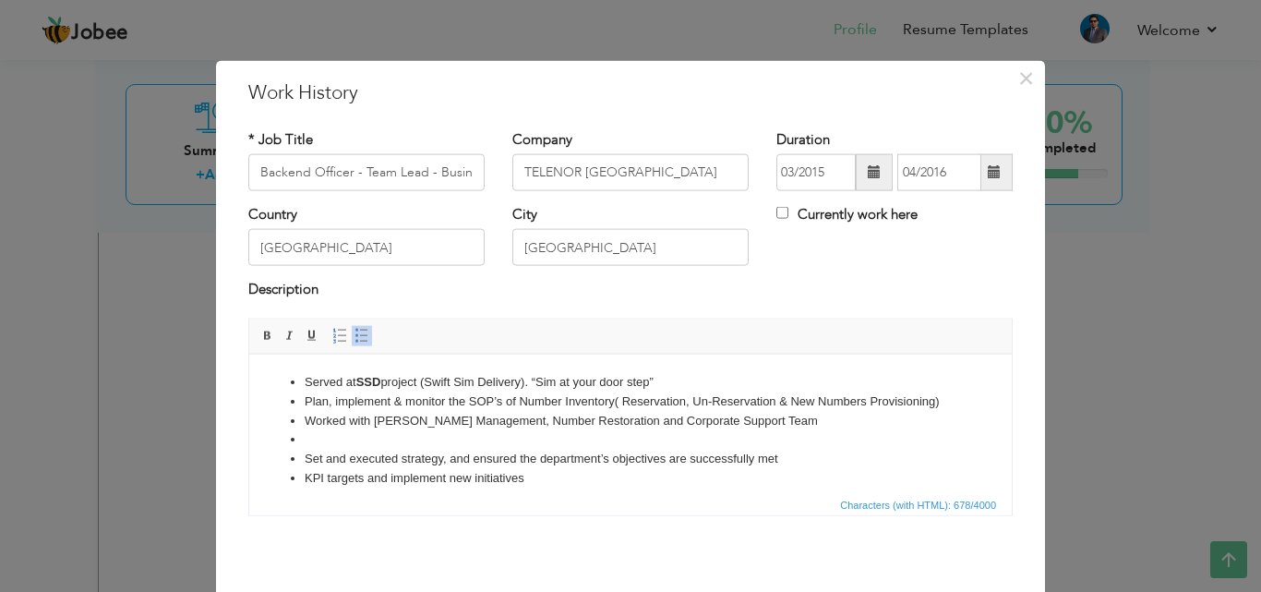
click at [320, 434] on li at bounding box center [631, 438] width 652 height 19
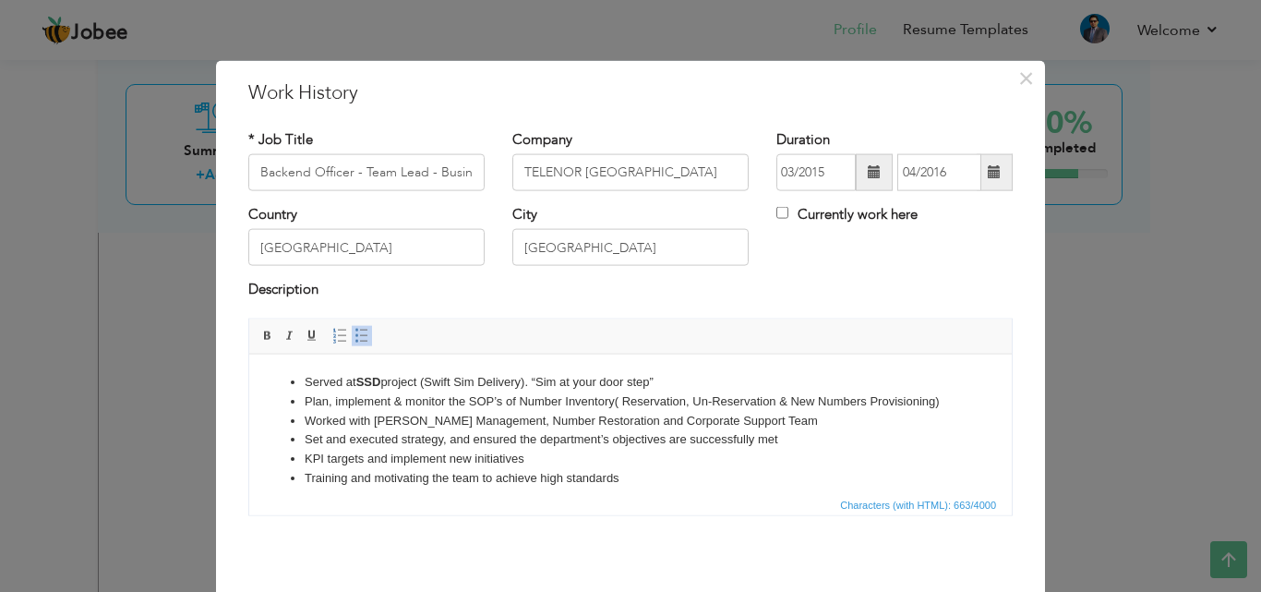
scroll to position [33, 0]
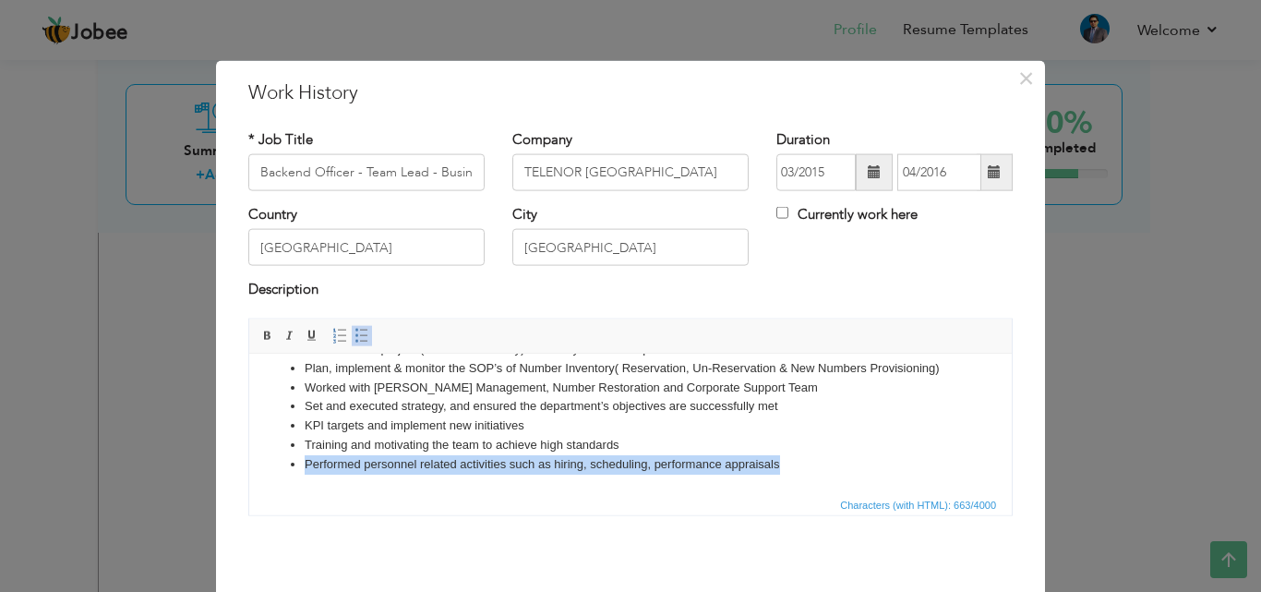
drag, startPoint x: 799, startPoint y: 467, endPoint x: 235, endPoint y: 460, distance: 564.3
click at [249, 460] on html "Served at SSD project (Swift Sim Delivery). “Sim at your door step” Plan, imple…" at bounding box center [630, 406] width 763 height 172
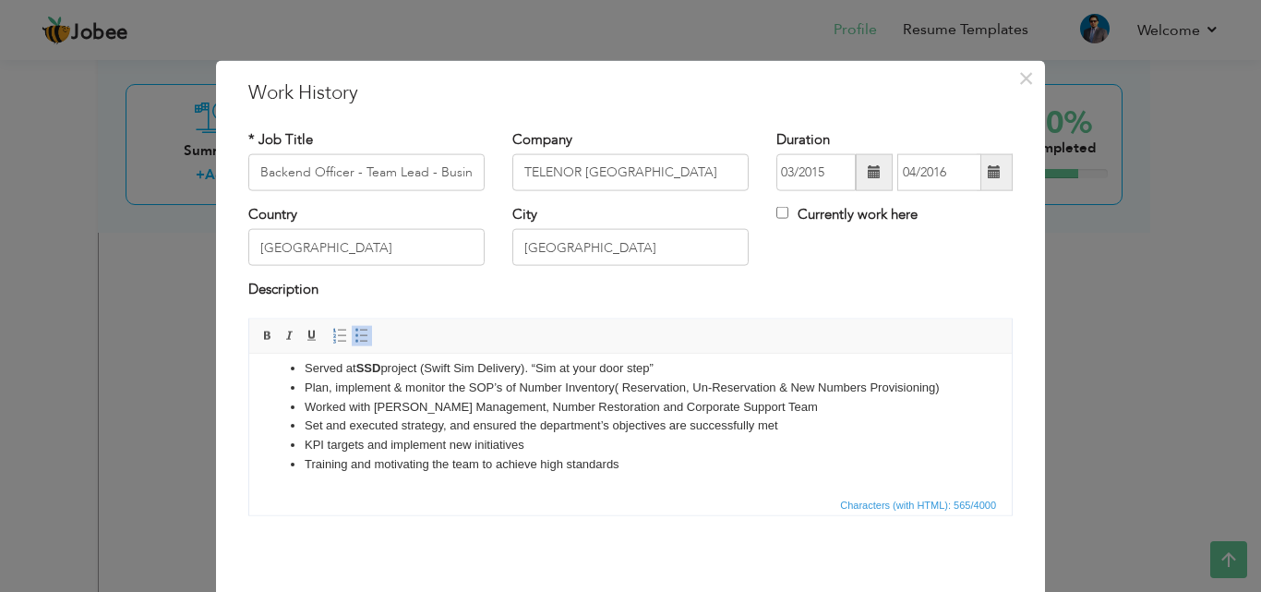
scroll to position [0, 0]
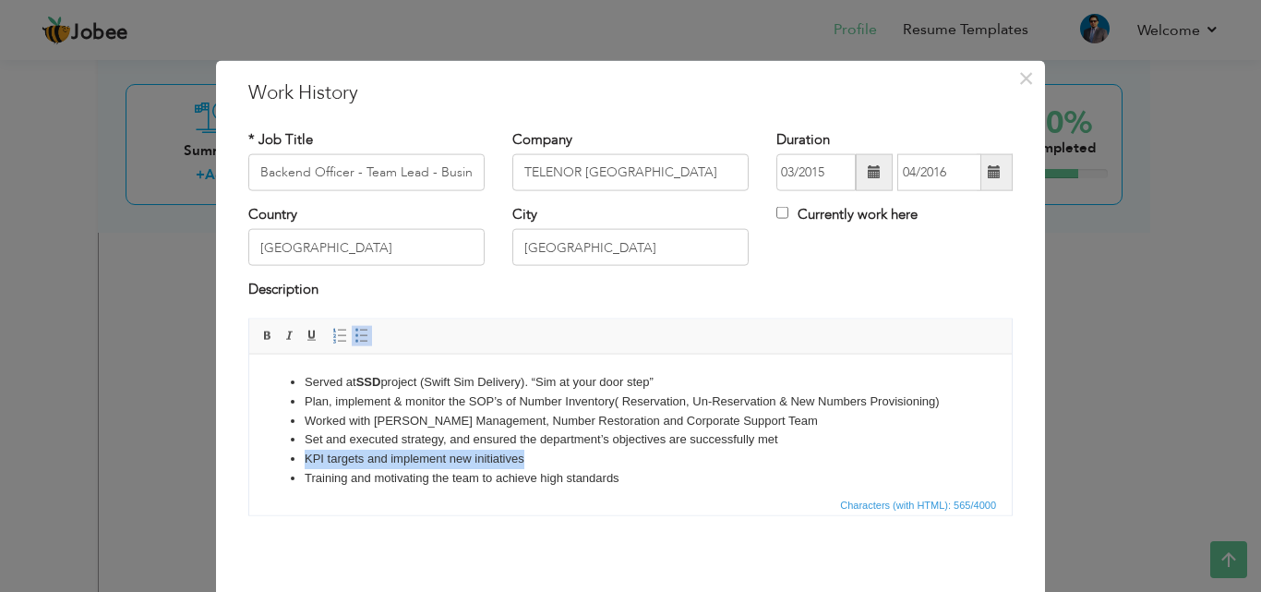
drag, startPoint x: 542, startPoint y: 459, endPoint x: 240, endPoint y: 452, distance: 302.0
click at [249, 452] on html "Served at SSD project (Swift Sim Delivery). “Sim at your door step” Plan, imple…" at bounding box center [630, 430] width 763 height 152
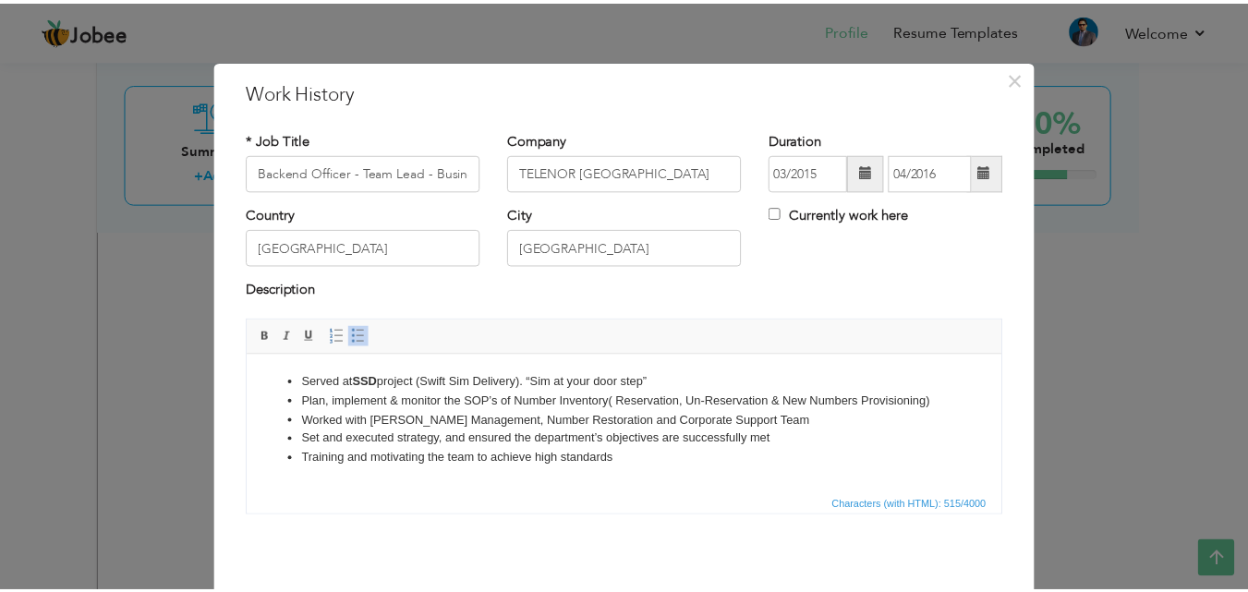
scroll to position [73, 0]
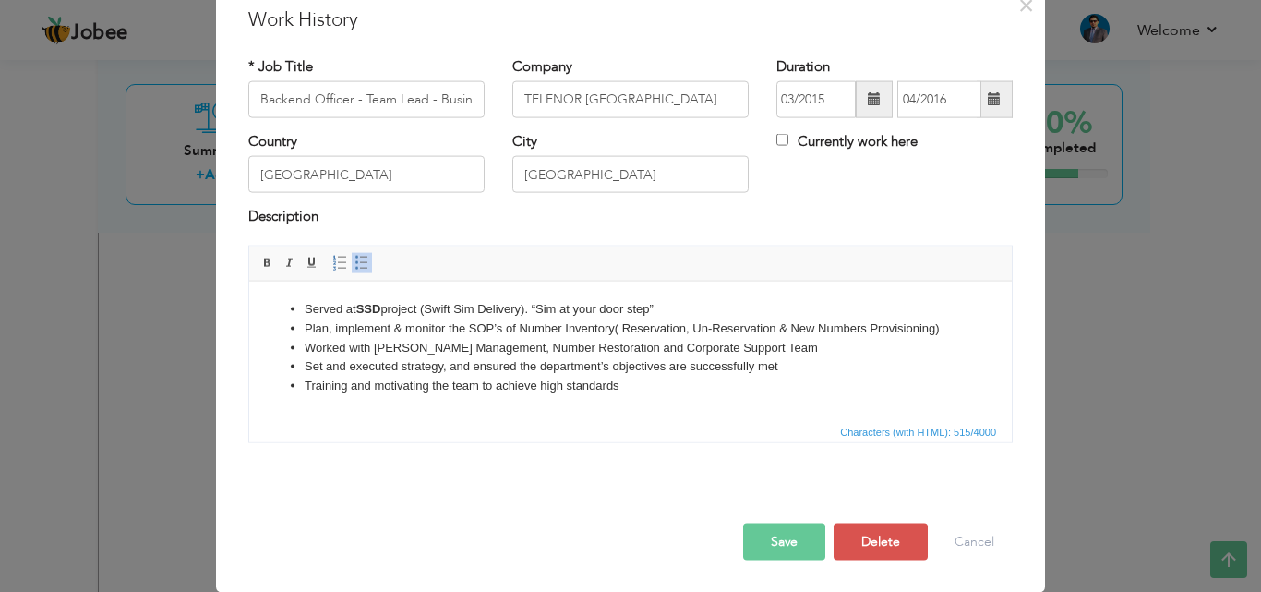
drag, startPoint x: 778, startPoint y: 544, endPoint x: 706, endPoint y: 433, distance: 131.7
click at [778, 547] on button "Save" at bounding box center [784, 541] width 82 height 37
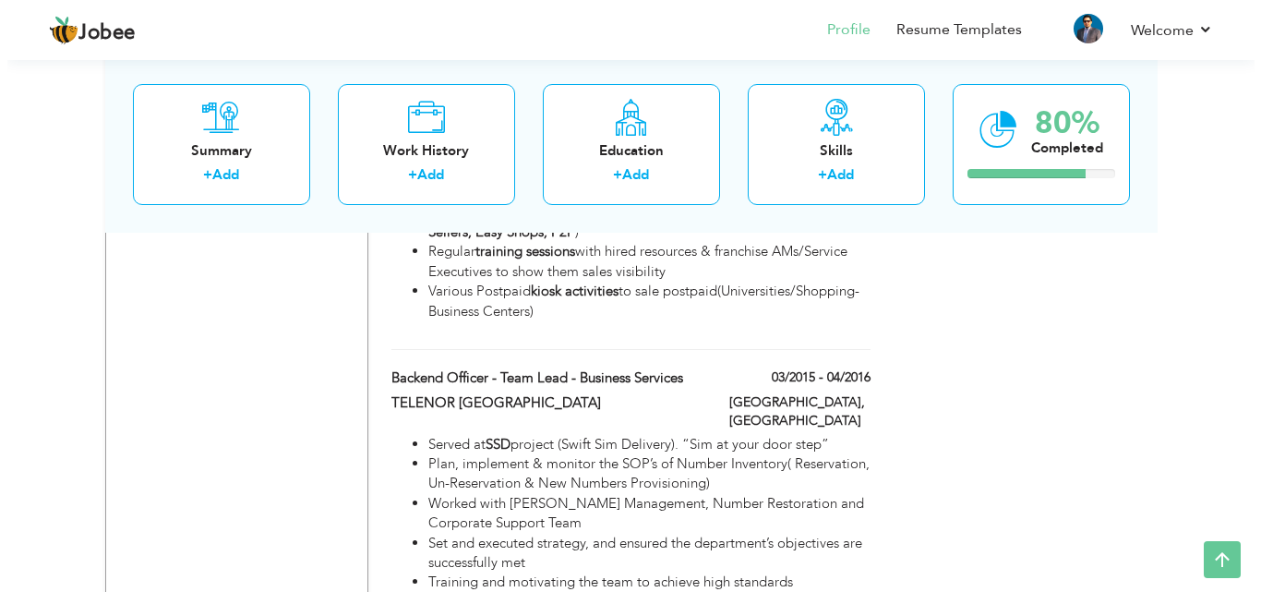
scroll to position [2770, 0]
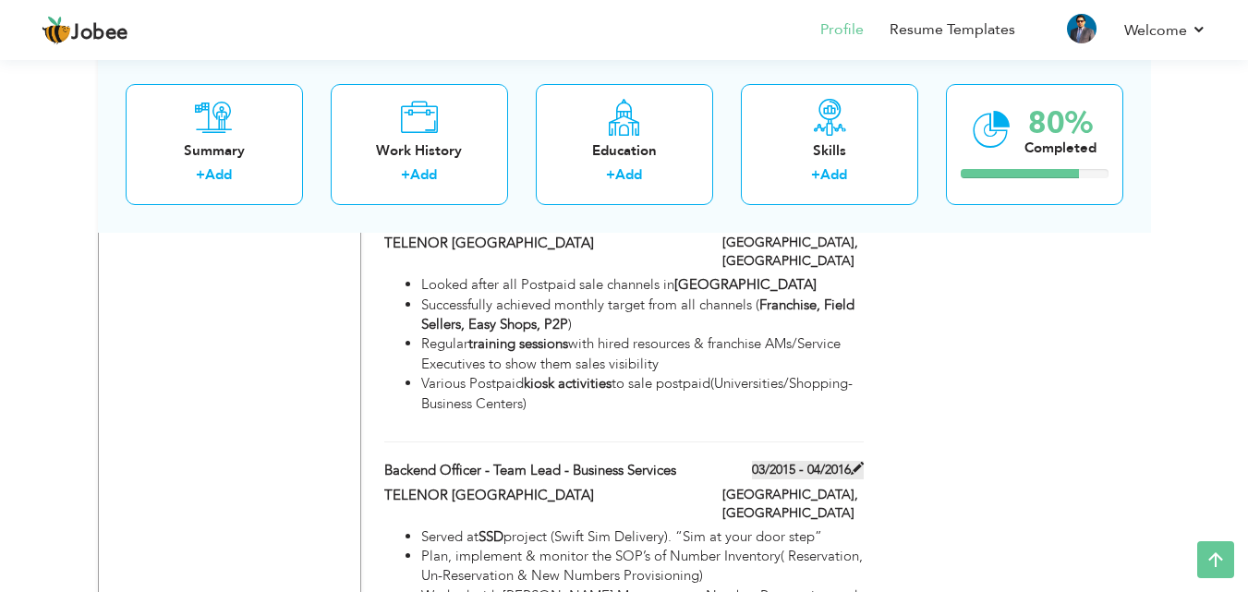
click at [862, 462] on span at bounding box center [856, 468] width 13 height 13
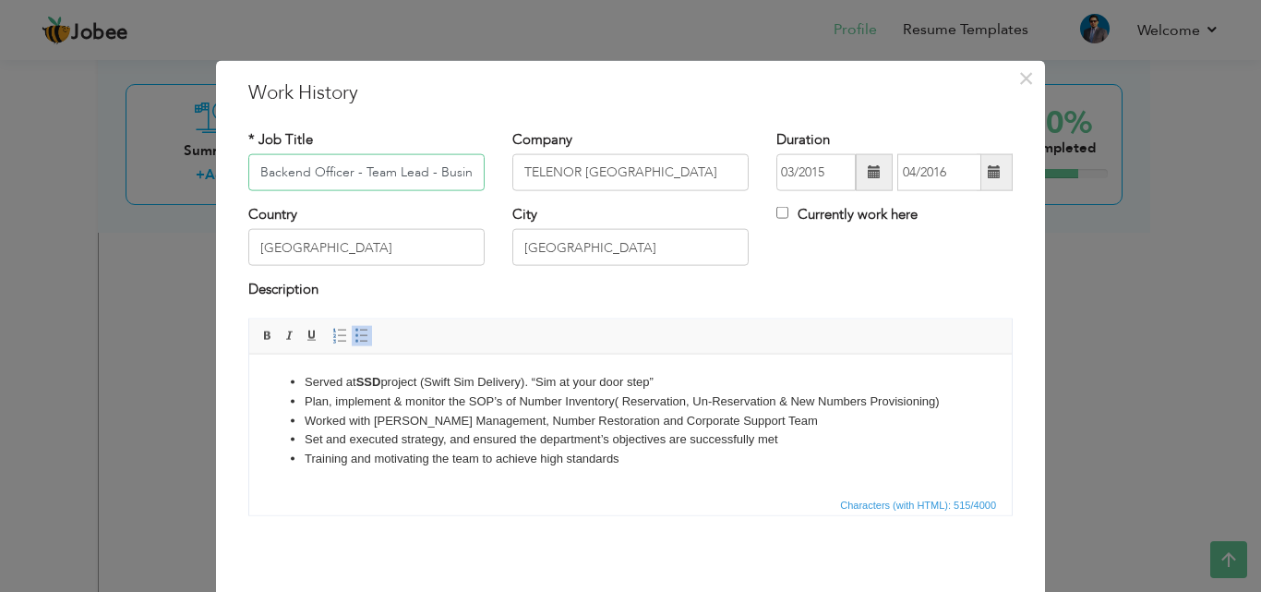
scroll to position [0, 64]
click at [875, 176] on span at bounding box center [874, 172] width 37 height 37
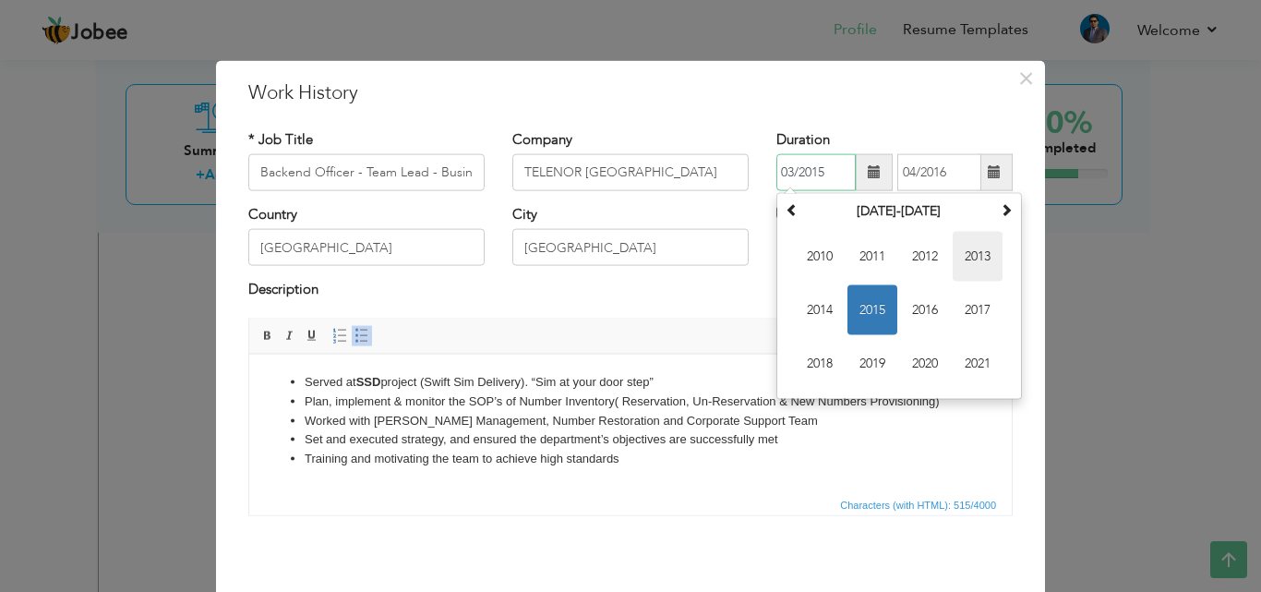
click at [971, 258] on span "2013" at bounding box center [978, 257] width 50 height 50
click at [964, 259] on span "Apr" at bounding box center [978, 257] width 50 height 50
type input "04/2013"
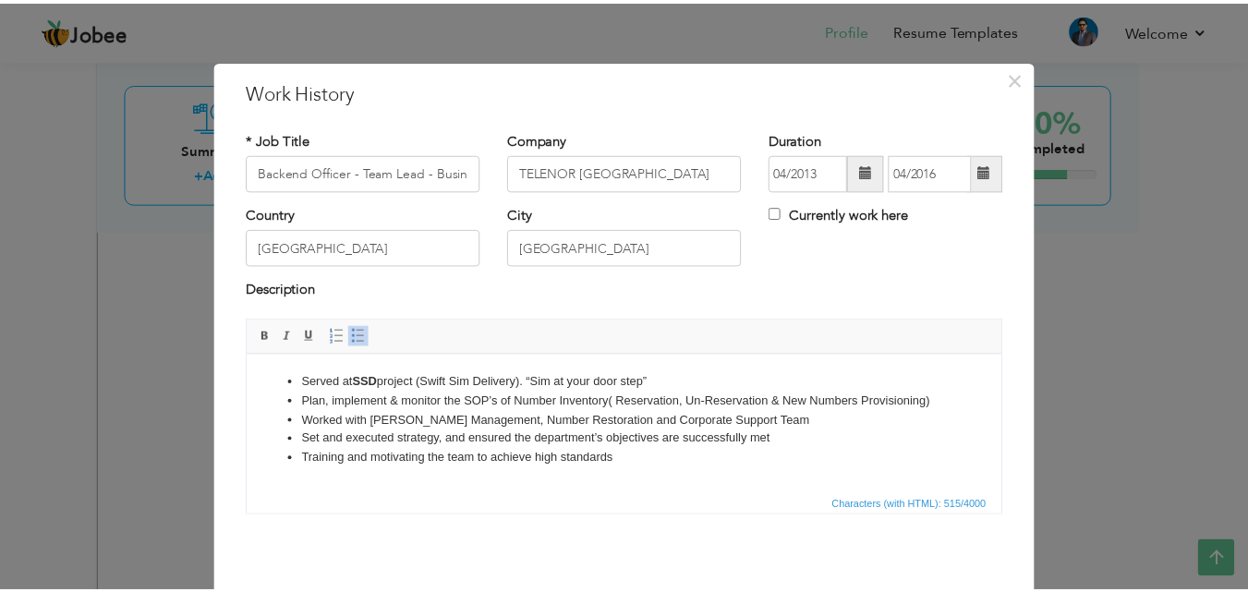
scroll to position [73, 0]
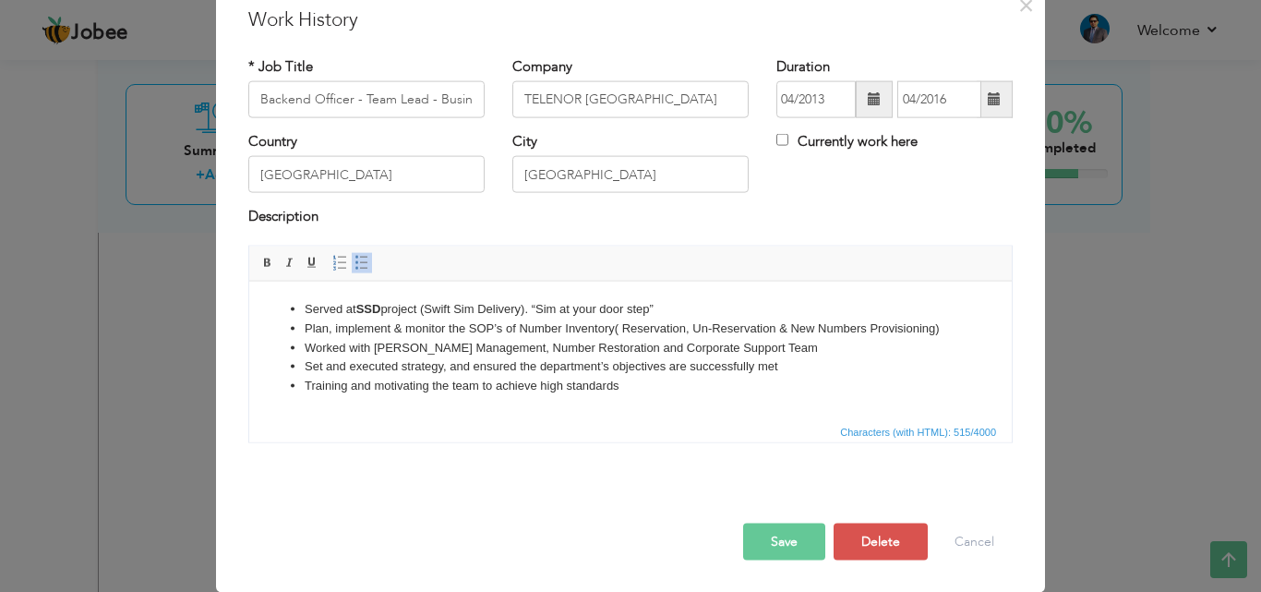
click at [782, 542] on button "Save" at bounding box center [784, 541] width 82 height 37
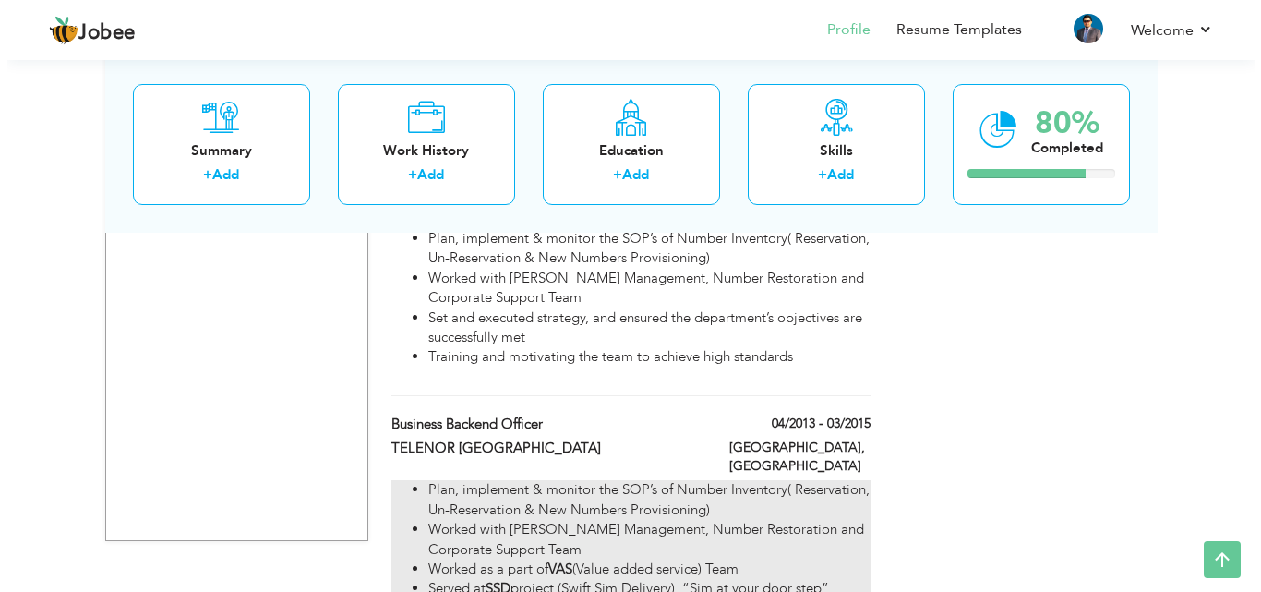
scroll to position [2996, 0]
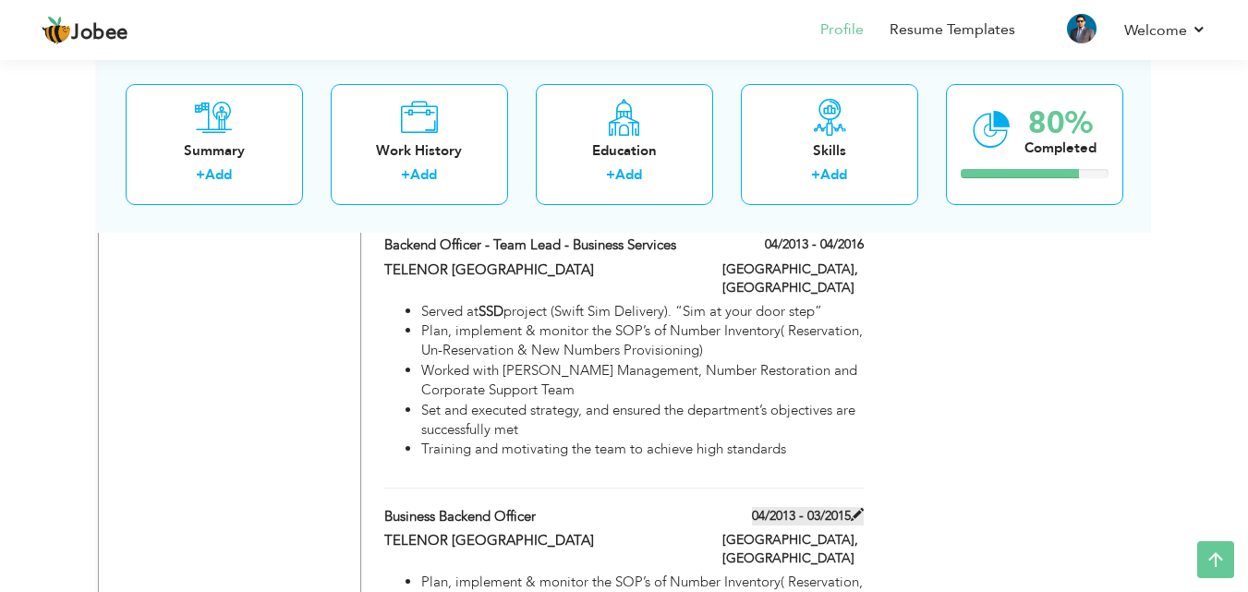
click at [854, 508] on span at bounding box center [856, 514] width 13 height 13
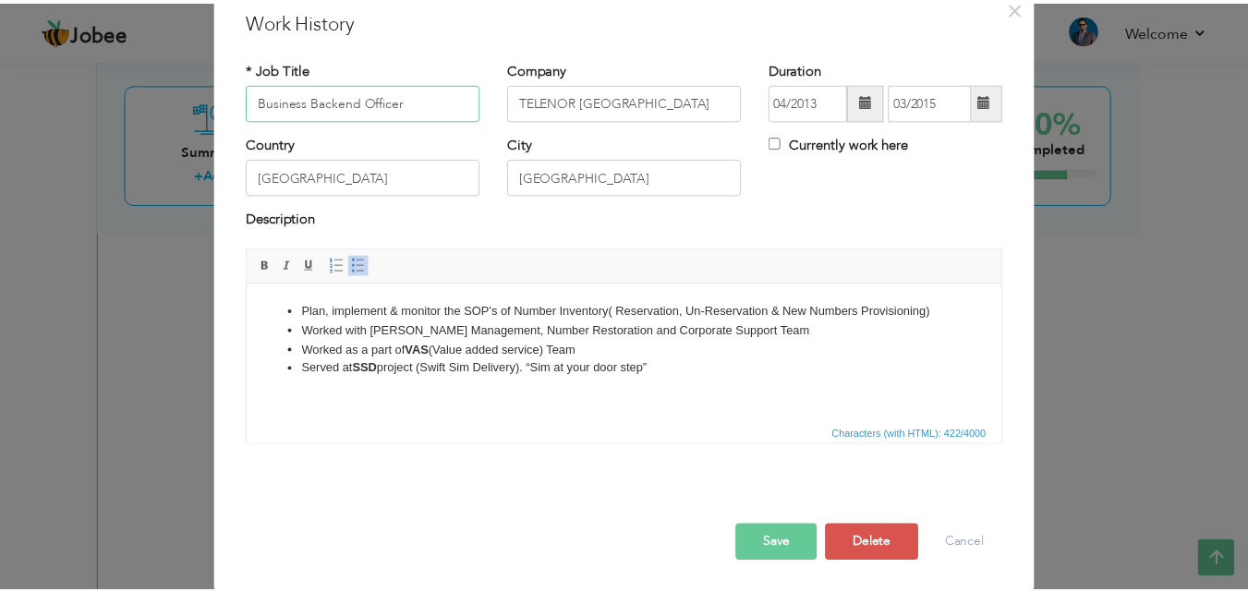
scroll to position [73, 0]
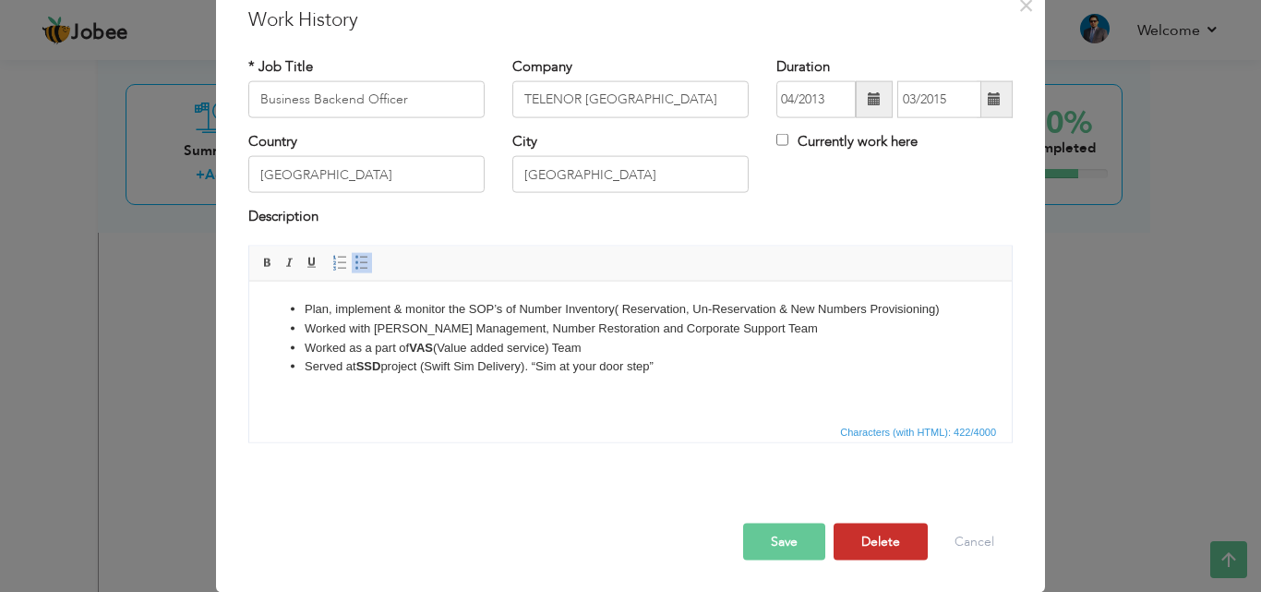
click at [865, 532] on button "Delete" at bounding box center [881, 541] width 94 height 37
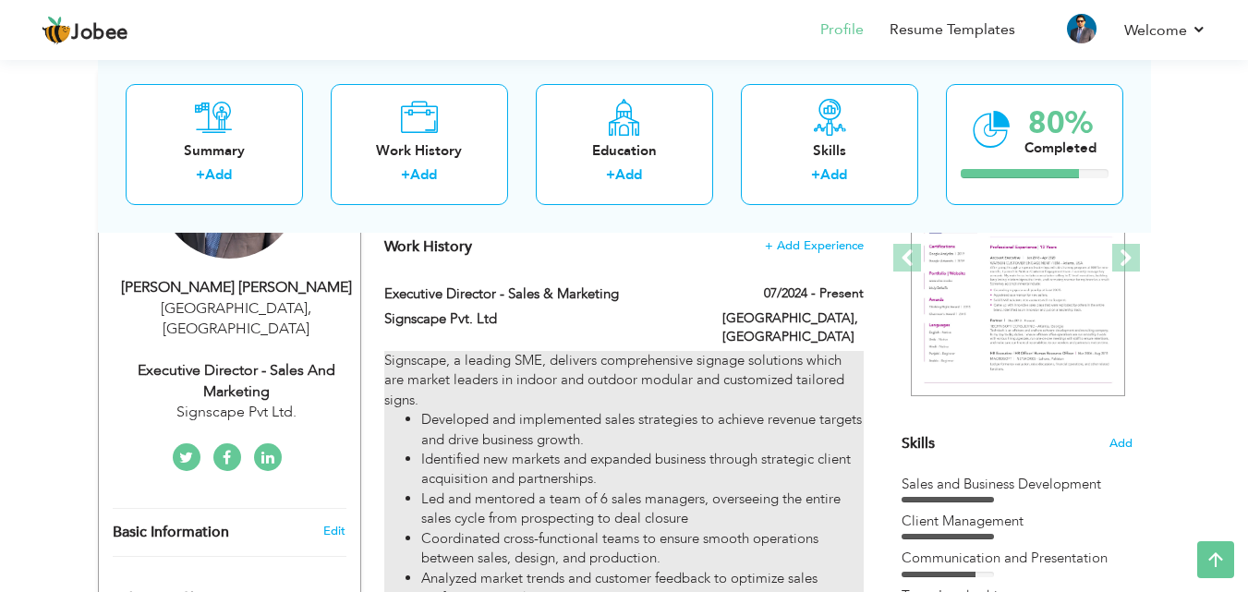
scroll to position [0, 0]
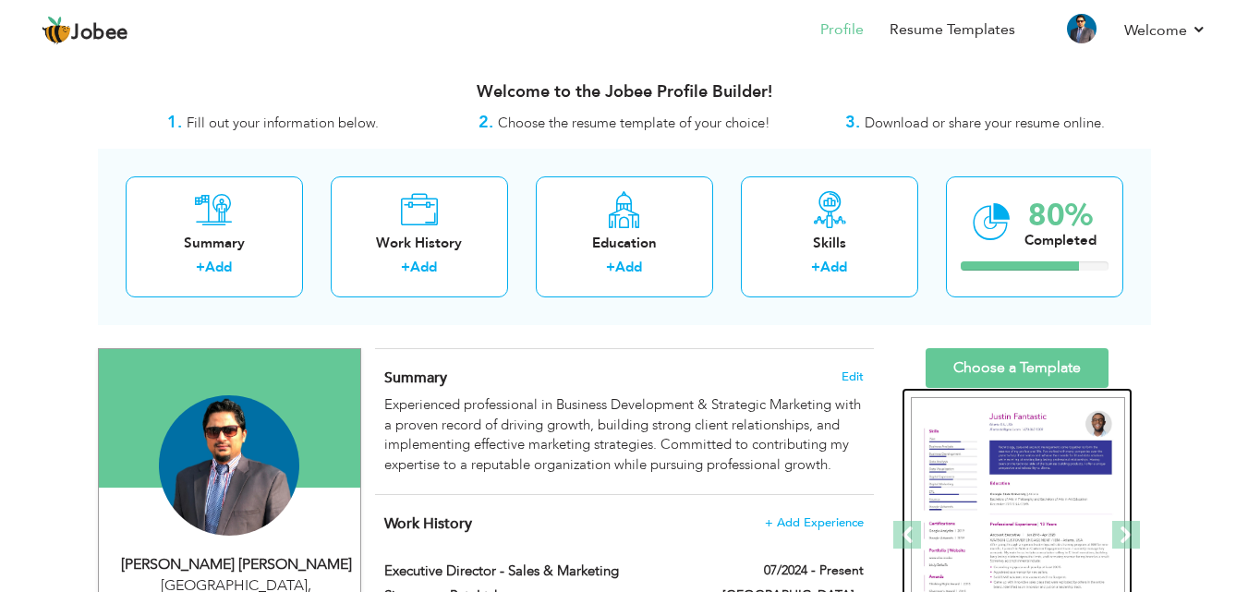
click at [1070, 484] on img at bounding box center [1017, 535] width 214 height 277
